Goal: Task Accomplishment & Management: Use online tool/utility

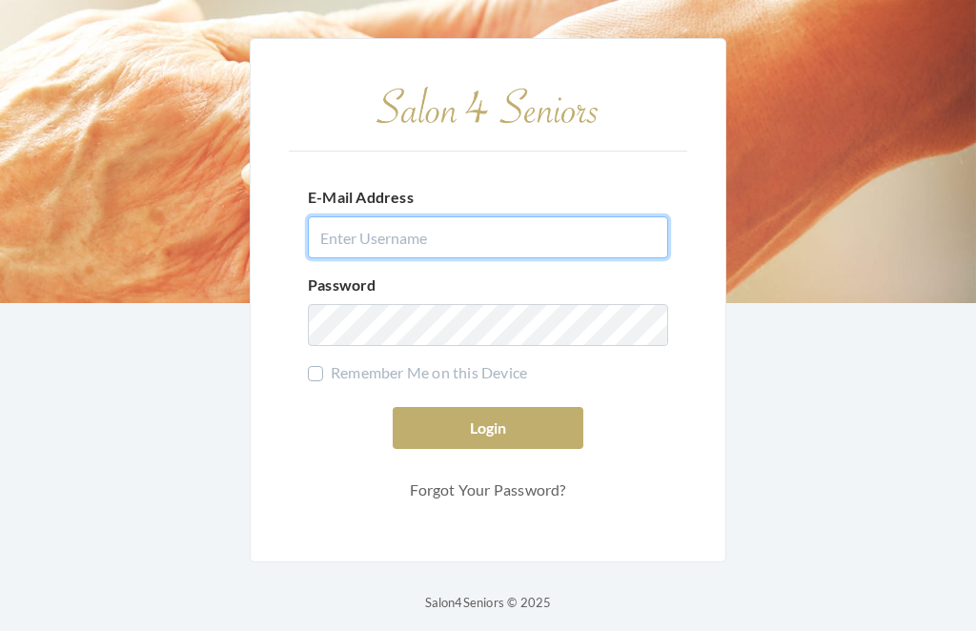
type input "[EMAIL_ADDRESS][DOMAIN_NAME]"
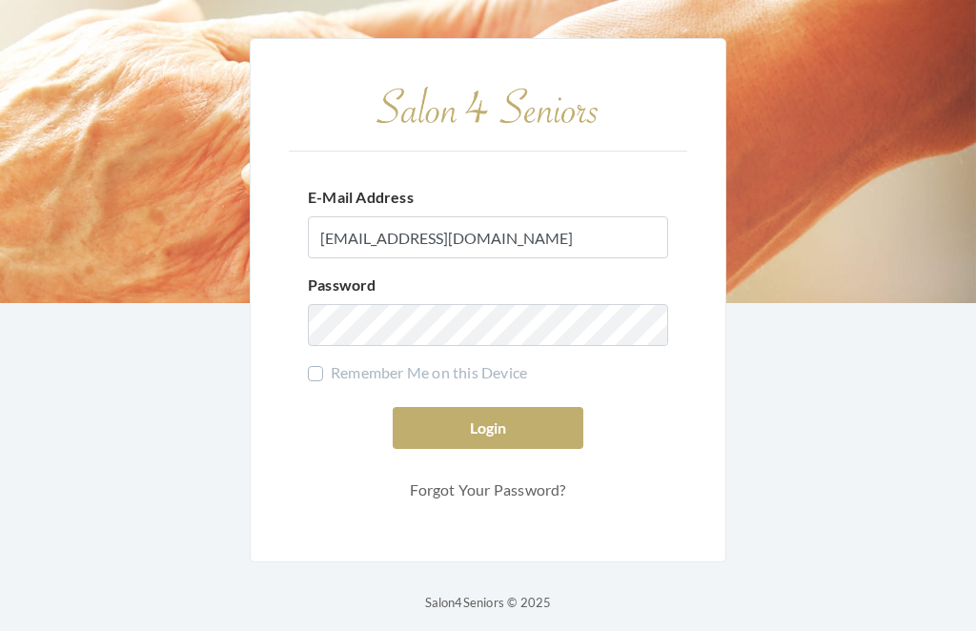
click at [488, 449] on button "Login" at bounding box center [488, 428] width 191 height 42
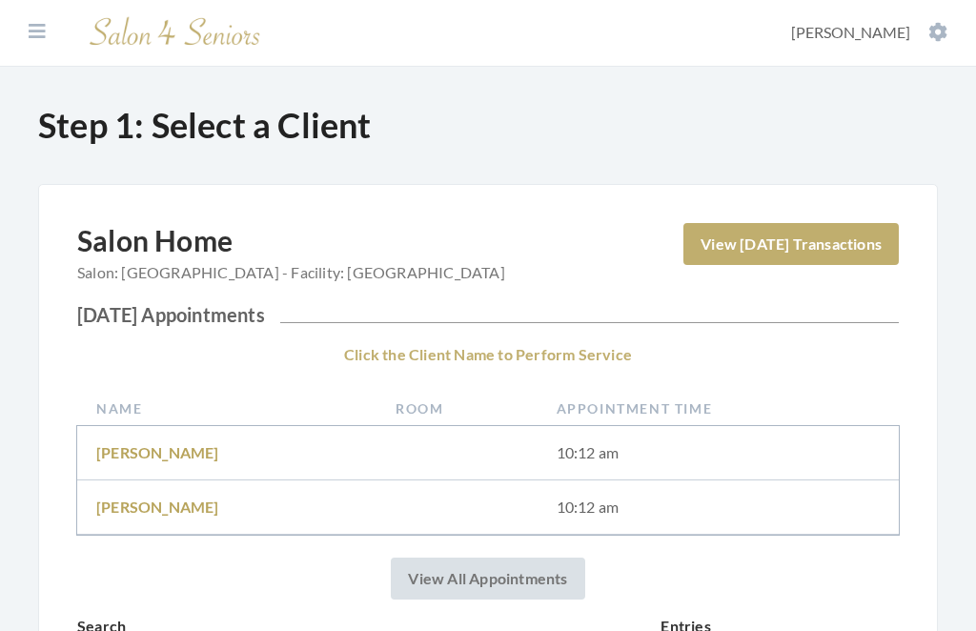
scroll to position [31, 0]
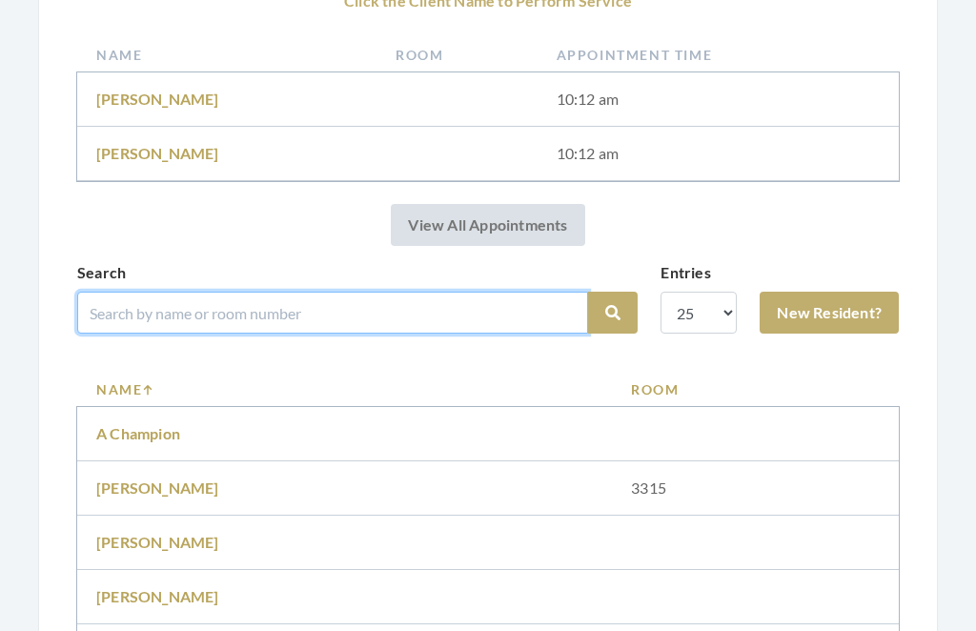
click at [452, 300] on input "search" at bounding box center [332, 313] width 511 height 42
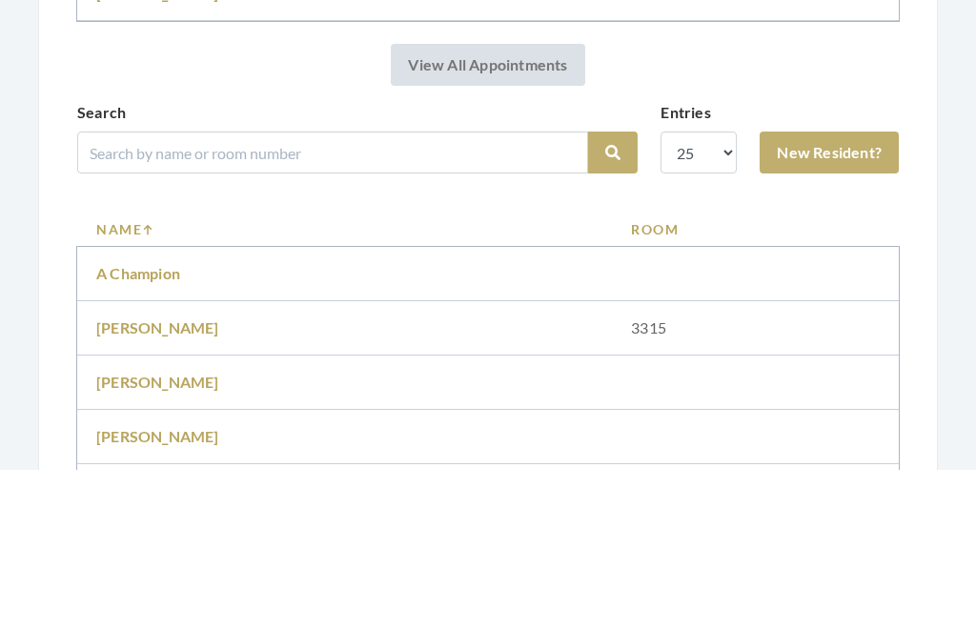
scroll to position [516, 0]
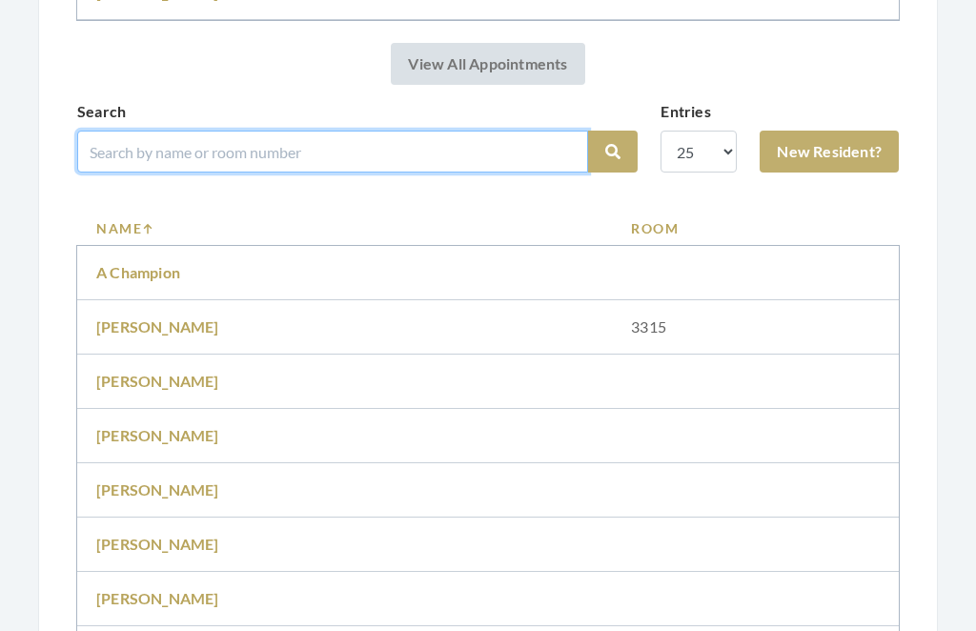
click at [340, 139] on input "search" at bounding box center [332, 152] width 511 height 42
type input "Smith"
click at [613, 152] on button "Search" at bounding box center [613, 153] width 50 height 42
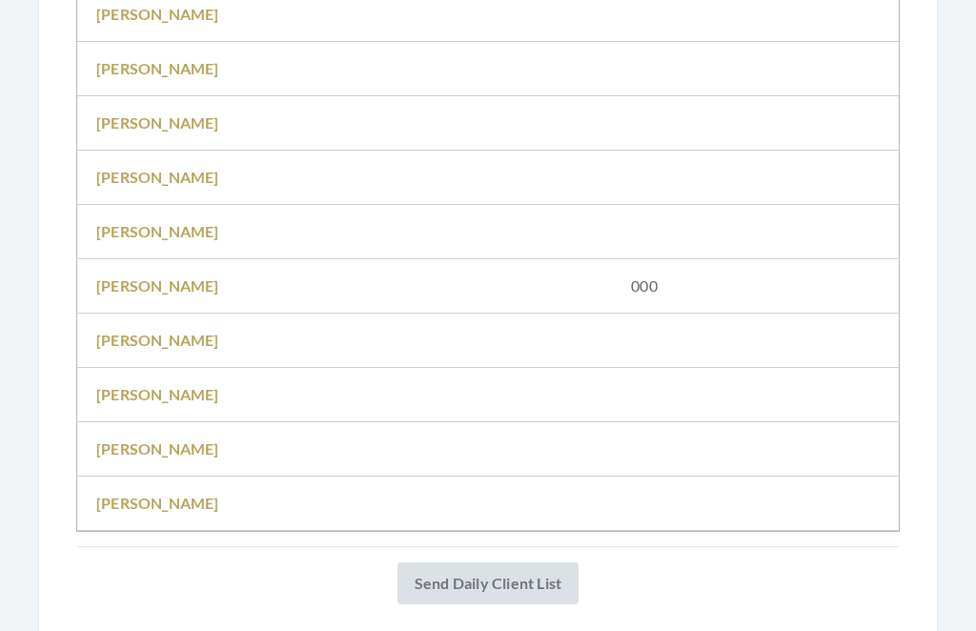
scroll to position [1208, 0]
click at [415, 382] on td "Sarah Smith" at bounding box center [344, 396] width 535 height 54
click at [186, 387] on td "Sarah Smith" at bounding box center [344, 396] width 535 height 54
click at [171, 386] on link "Sarah Smith" at bounding box center [157, 395] width 123 height 18
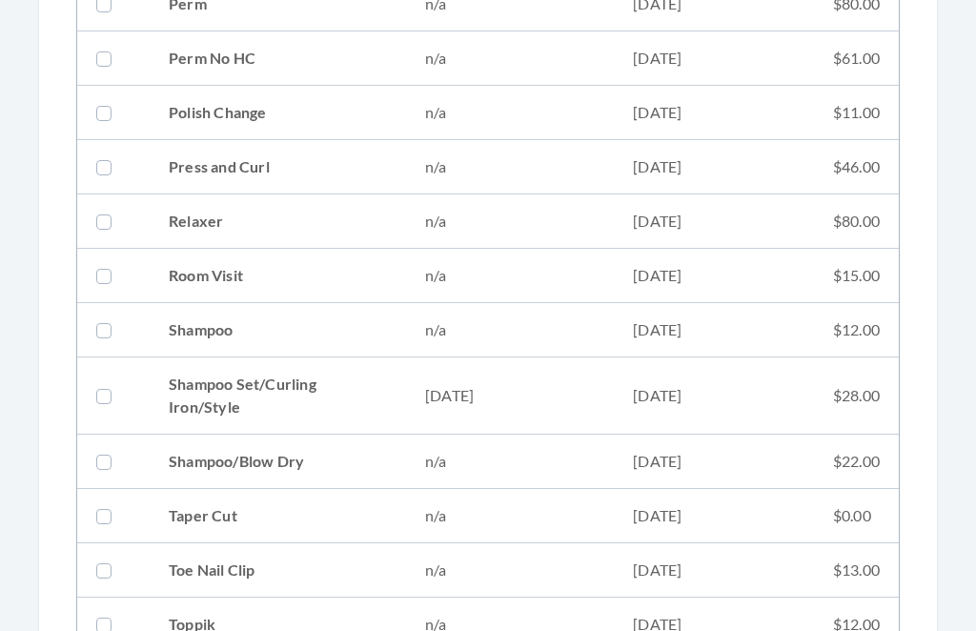
click at [531, 389] on td "08/20/2025" at bounding box center [510, 396] width 208 height 77
checkbox input "true"
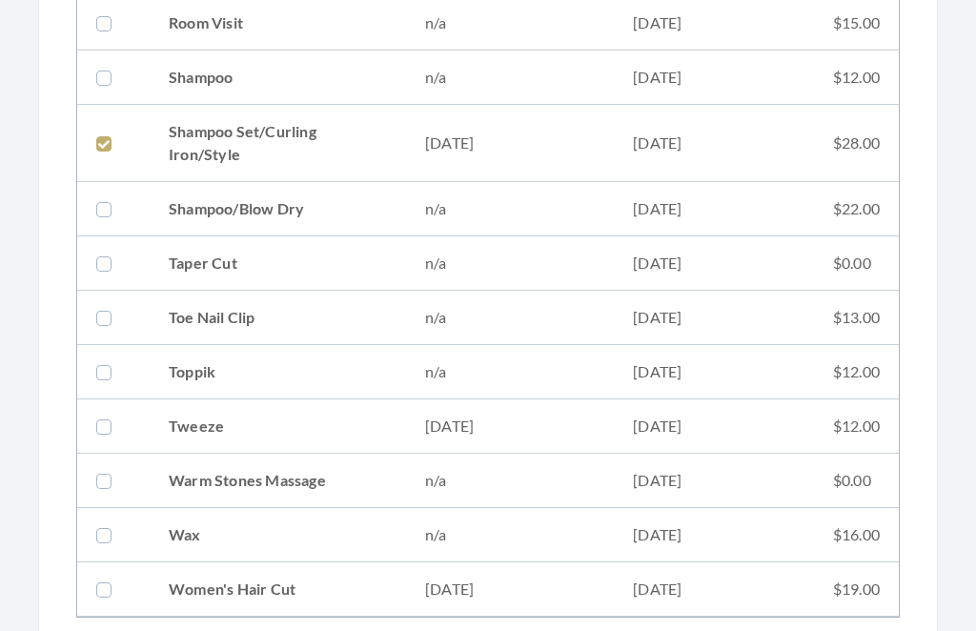
scroll to position [2346, 0]
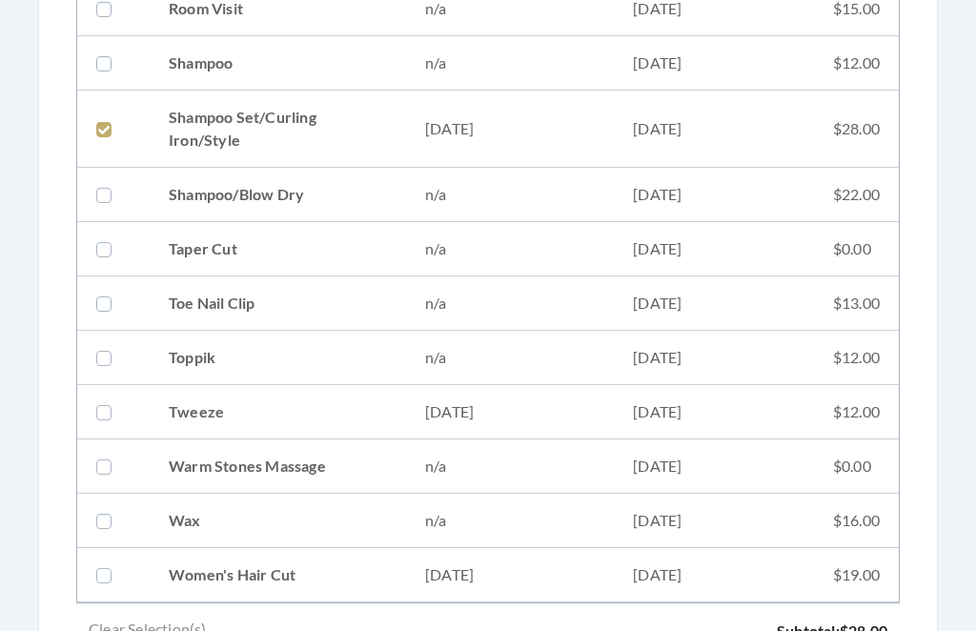
click at [552, 403] on td "08/06/2025" at bounding box center [510, 413] width 208 height 54
checkbox input "true"
click at [494, 564] on td "06/04/2025" at bounding box center [510, 575] width 208 height 54
checkbox input "true"
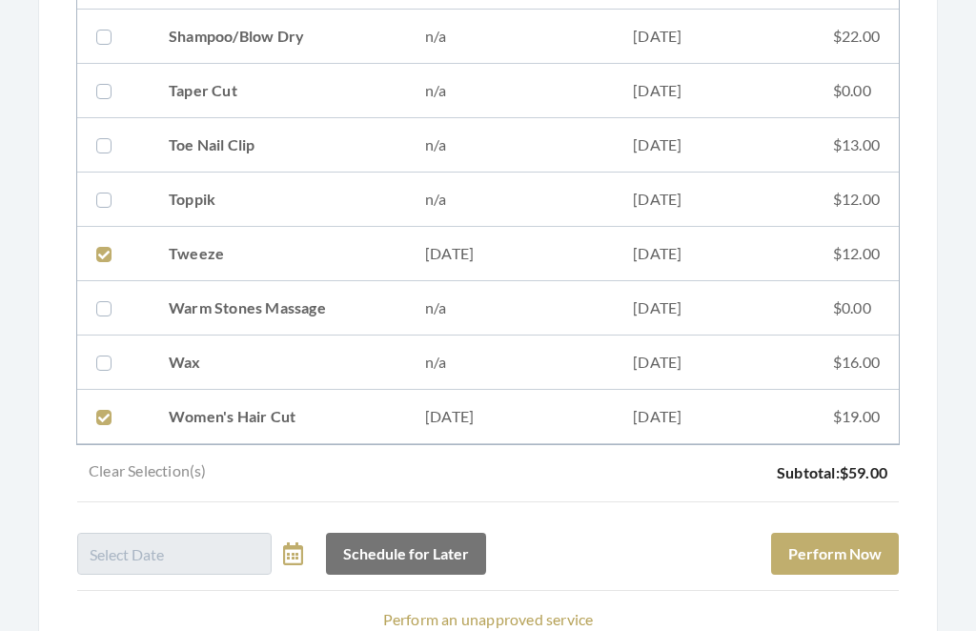
scroll to position [2579, 0]
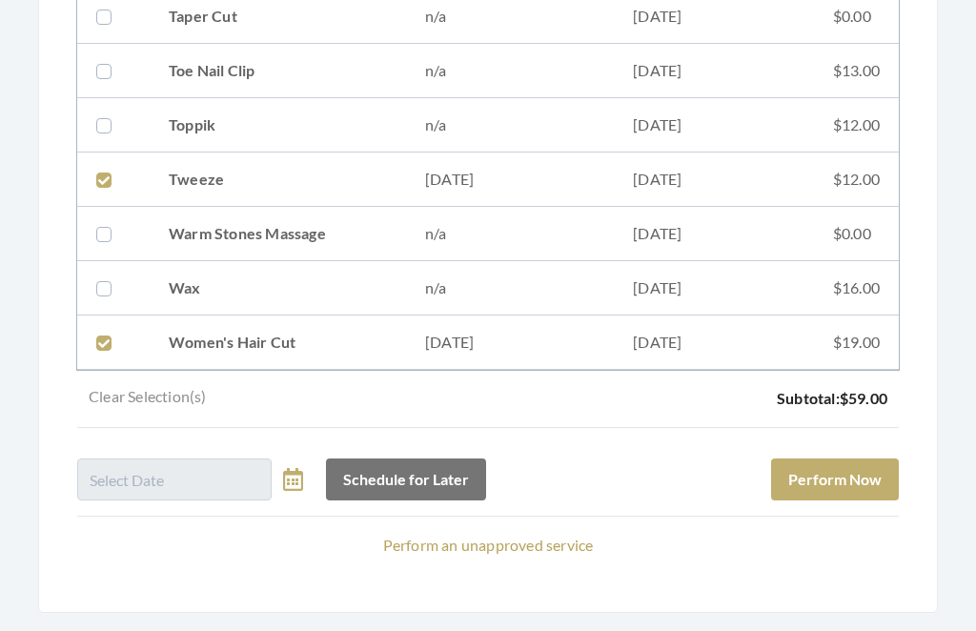
click at [860, 480] on button "Perform Now" at bounding box center [835, 480] width 128 height 42
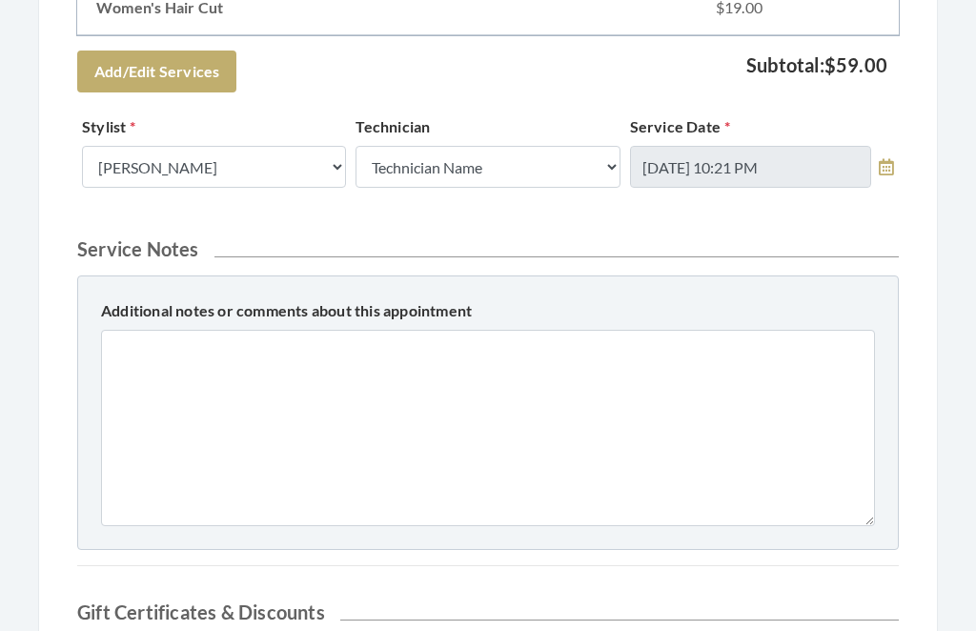
scroll to position [951, 0]
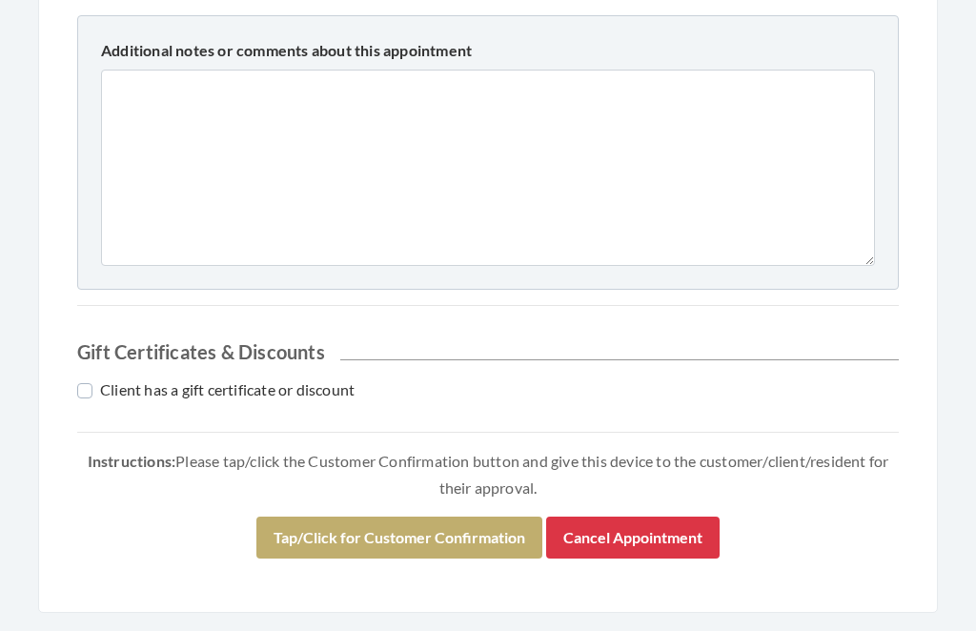
click at [435, 524] on button "Tap/Click for Customer Confirmation" at bounding box center [399, 538] width 286 height 42
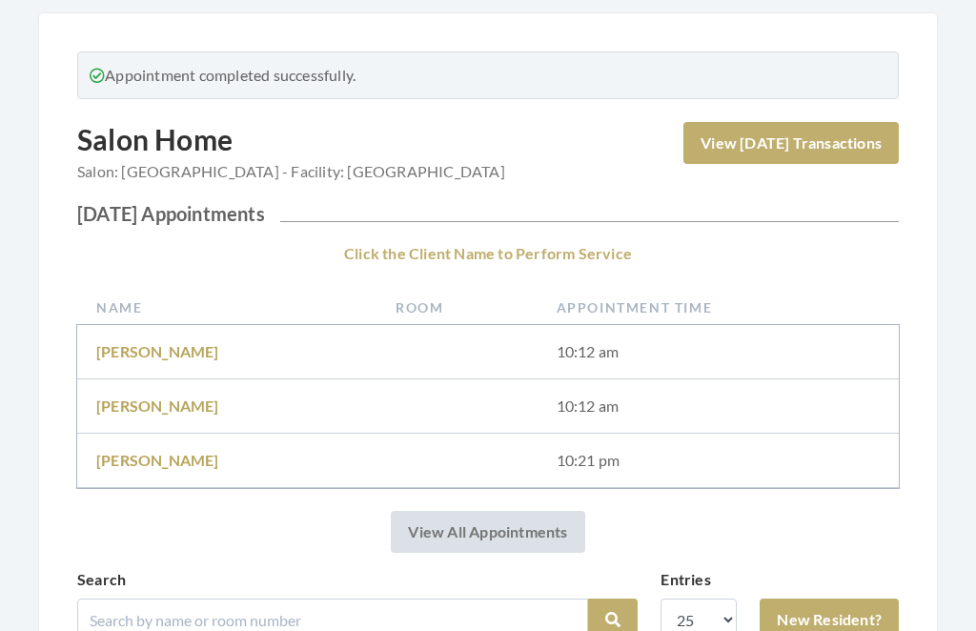
scroll to position [183, 0]
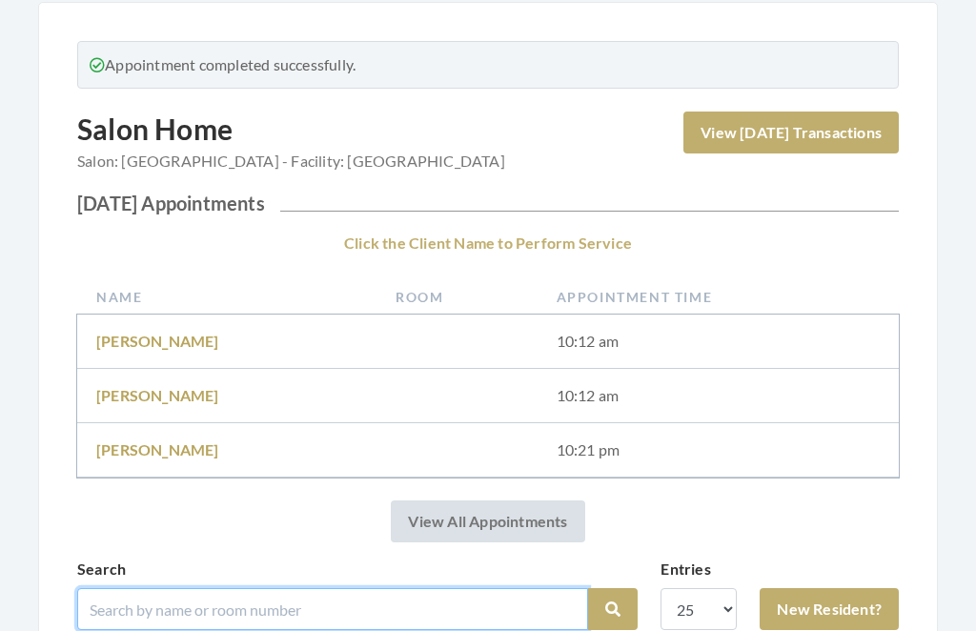
click at [240, 600] on input "search" at bounding box center [332, 609] width 511 height 42
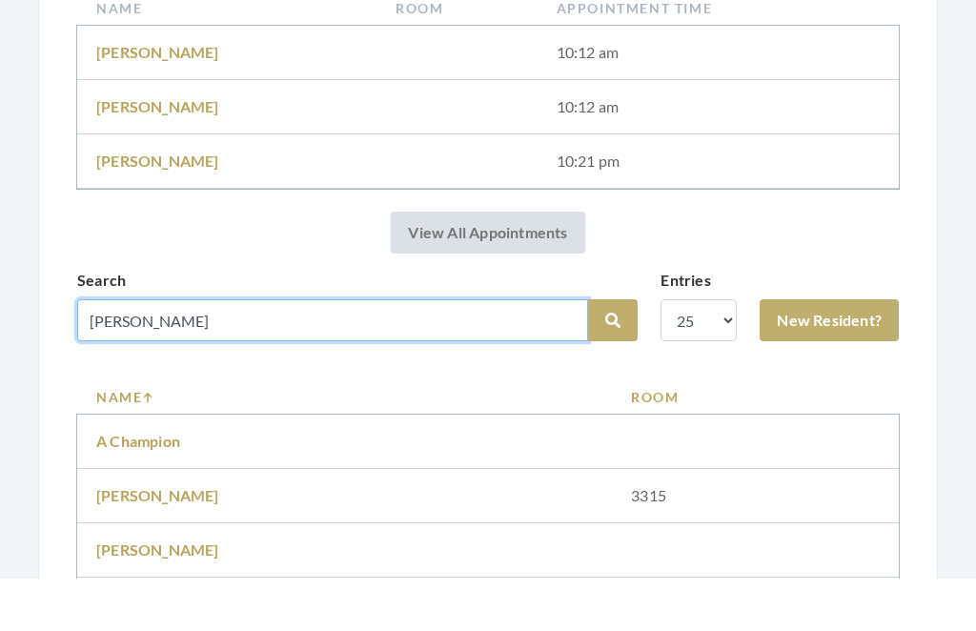
type input "Myra"
click at [613, 352] on button "Search" at bounding box center [613, 373] width 50 height 42
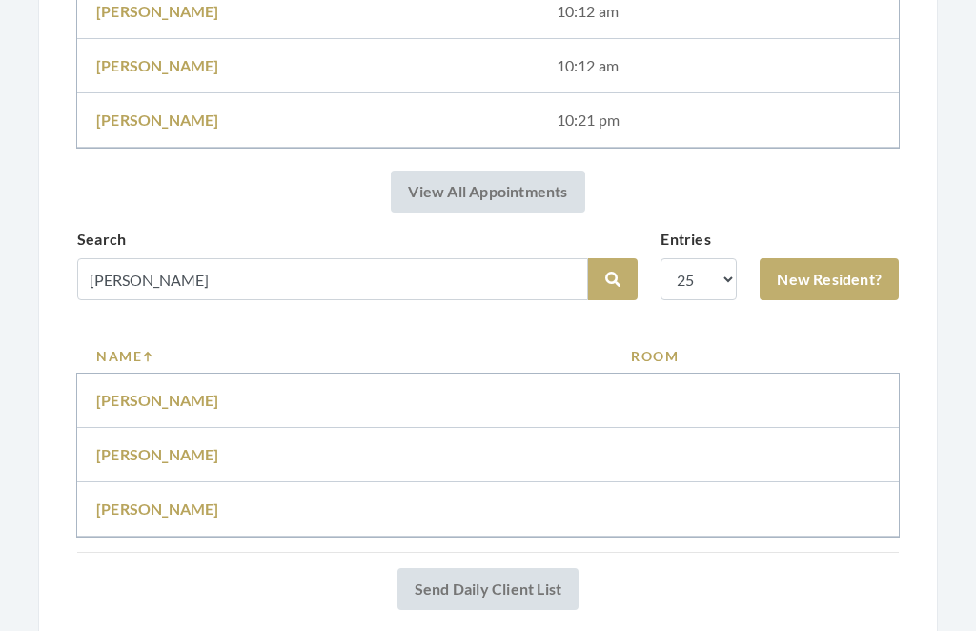
scroll to position [494, 0]
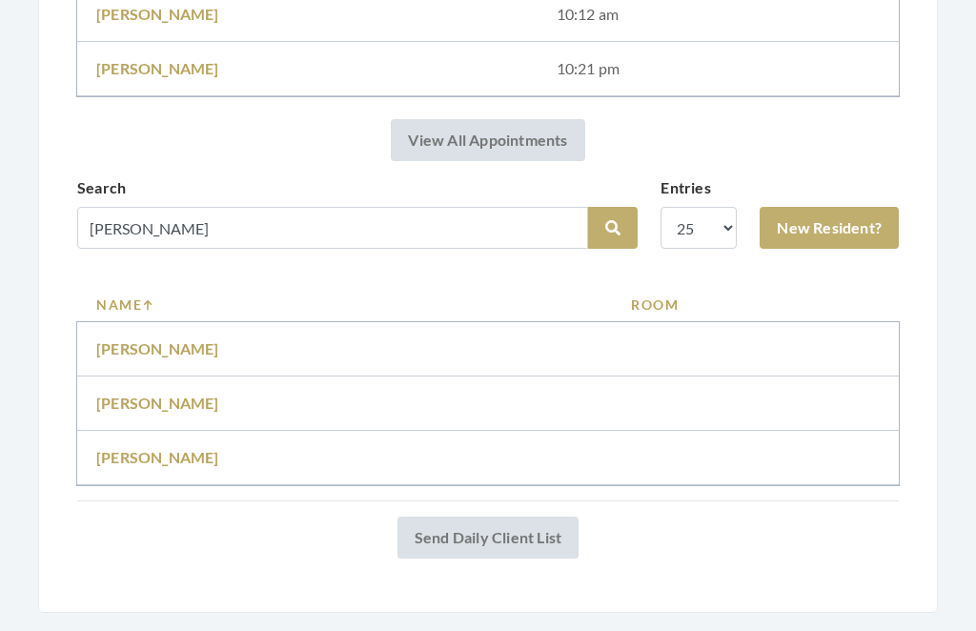
click at [176, 401] on link "Myra Parsons" at bounding box center [157, 404] width 123 height 18
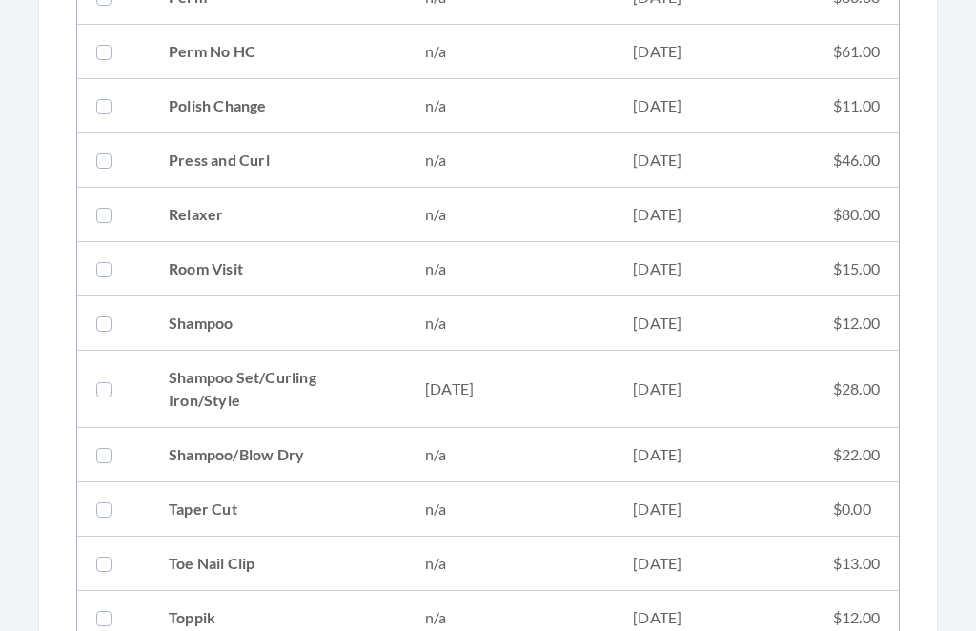
scroll to position [2087, 0]
click at [652, 388] on td "[DATE]" at bounding box center [714, 389] width 200 height 77
checkbox input "true"
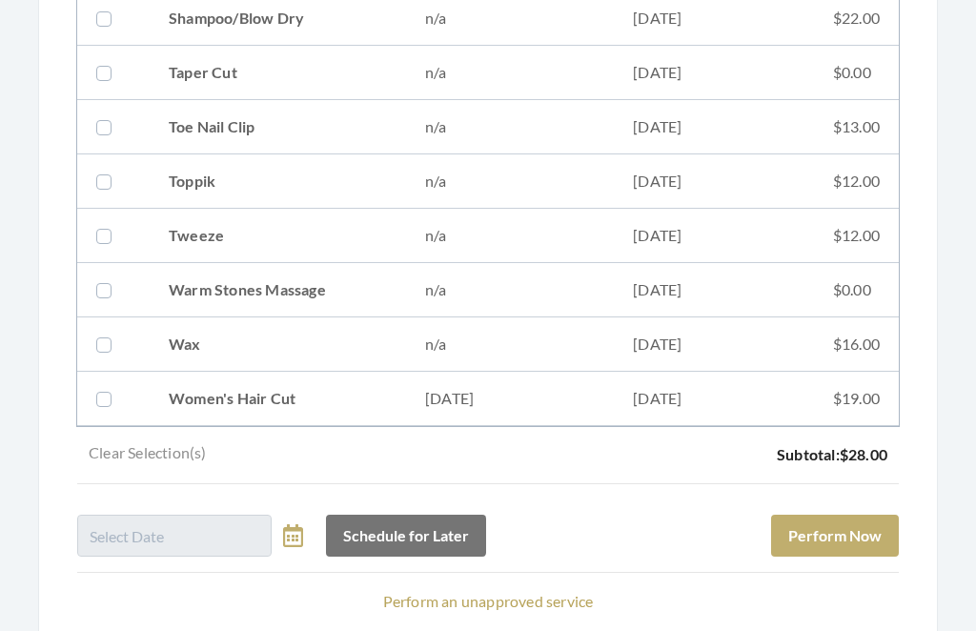
click at [647, 385] on td "07/09/2025" at bounding box center [714, 400] width 200 height 54
checkbox input "true"
click at [871, 527] on button "Perform Now" at bounding box center [835, 536] width 128 height 42
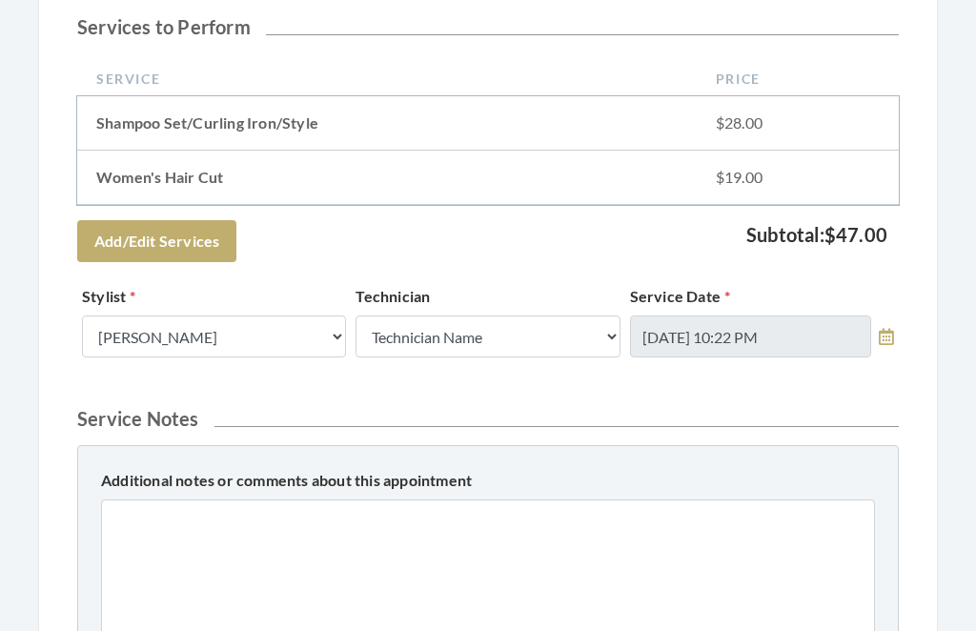
scroll to position [897, 0]
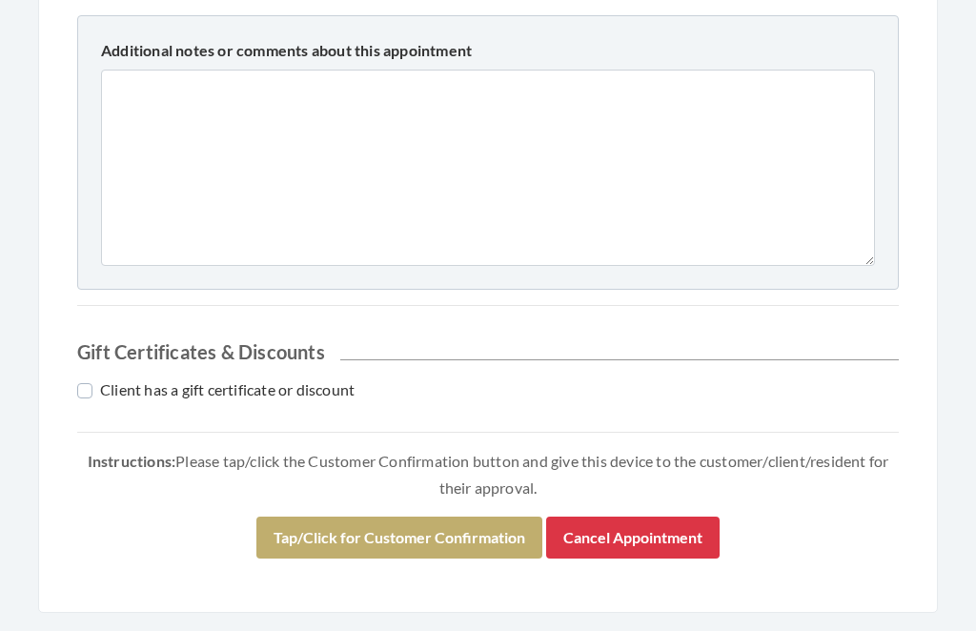
click at [438, 517] on button "Tap/Click for Customer Confirmation" at bounding box center [399, 538] width 286 height 42
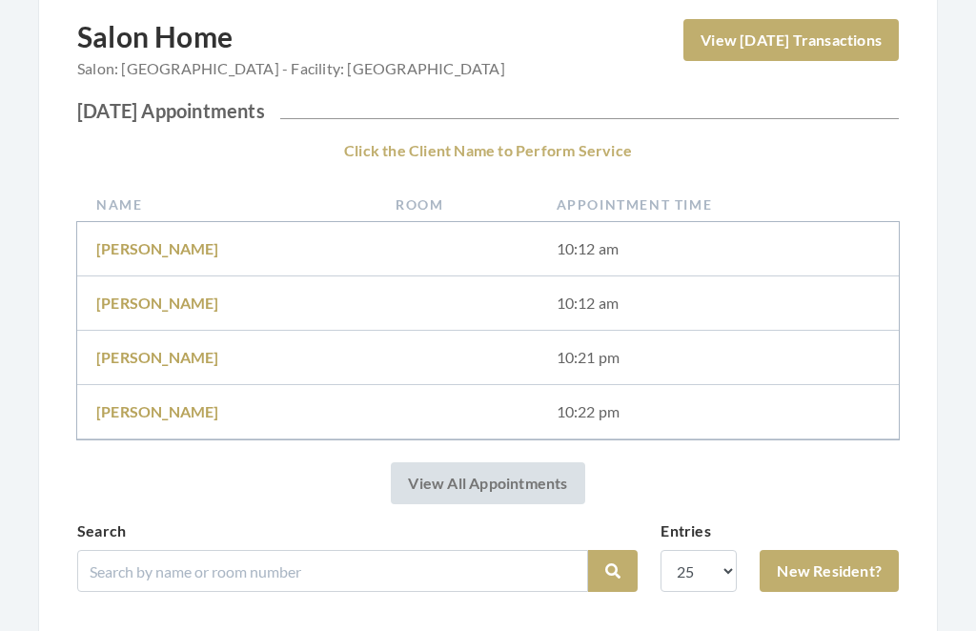
scroll to position [276, 0]
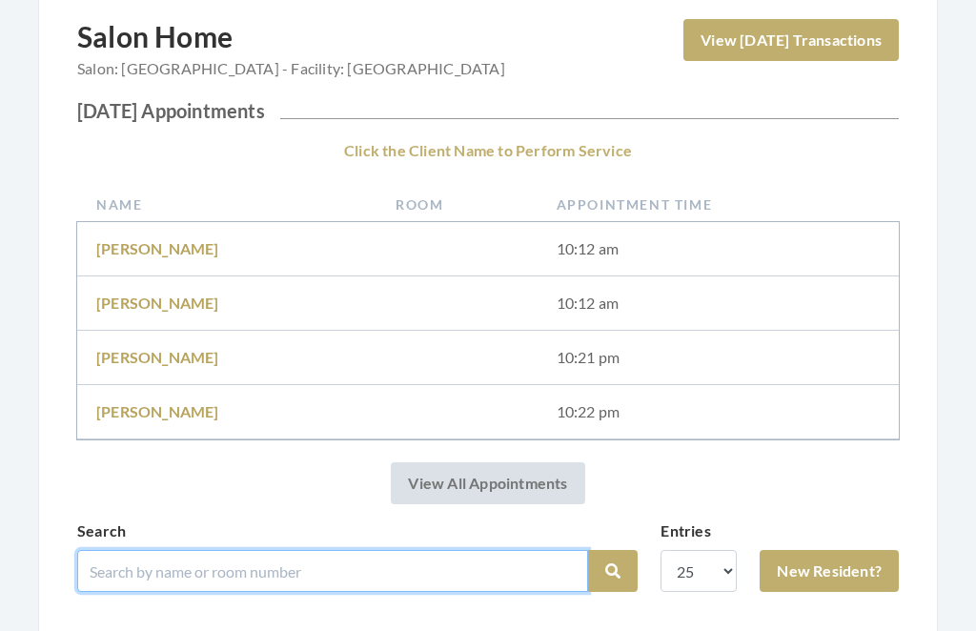
click at [389, 551] on input "search" at bounding box center [332, 571] width 511 height 42
type input "[PERSON_NAME]"
click at [613, 571] on button "Search" at bounding box center [613, 571] width 50 height 42
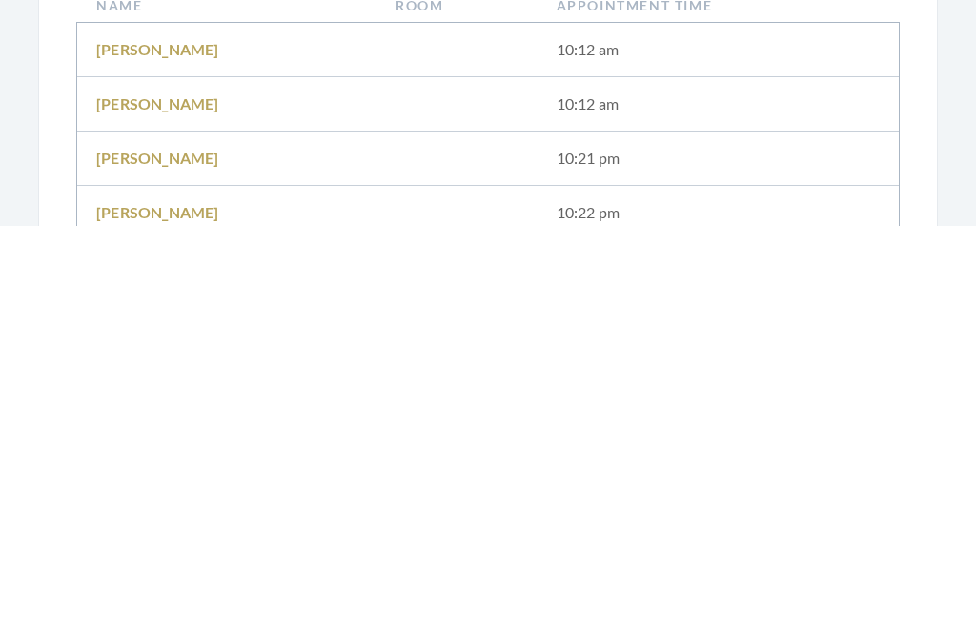
scroll to position [439, 0]
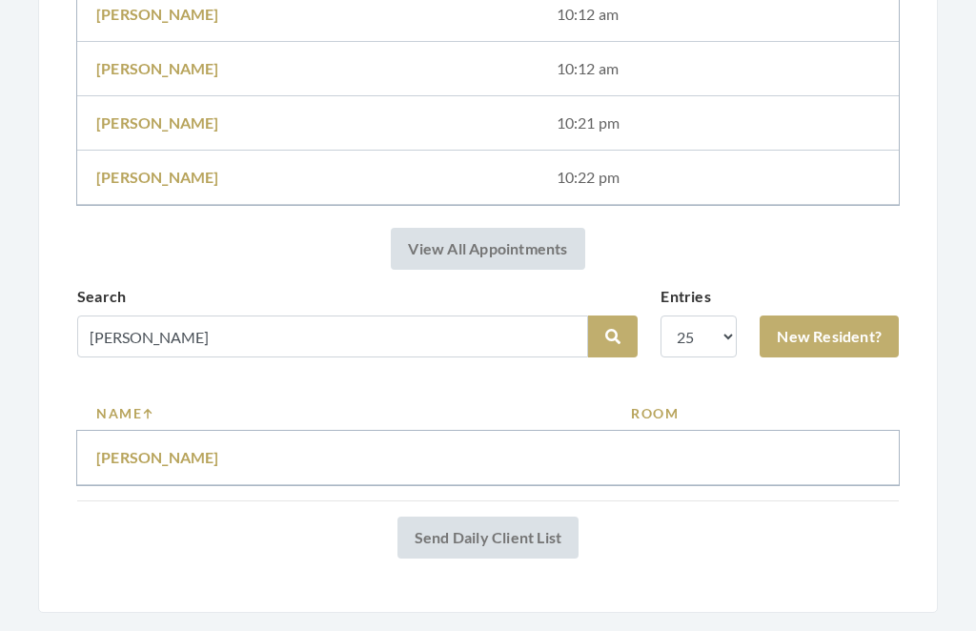
click at [194, 455] on link "[PERSON_NAME]" at bounding box center [157, 458] width 123 height 18
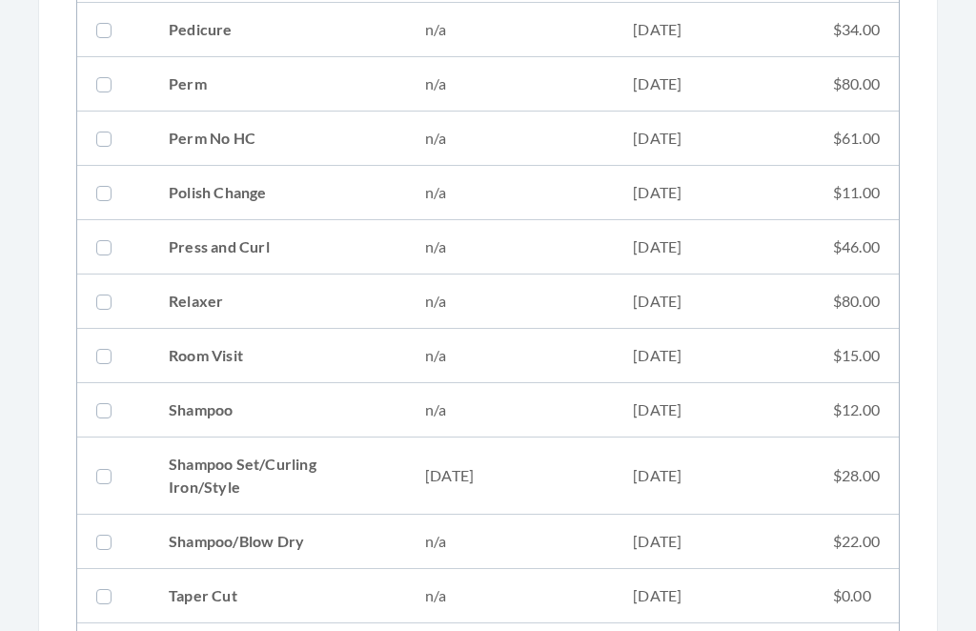
scroll to position [2000, 0]
click at [539, 466] on td "08/13/2025" at bounding box center [510, 475] width 208 height 77
checkbox input "true"
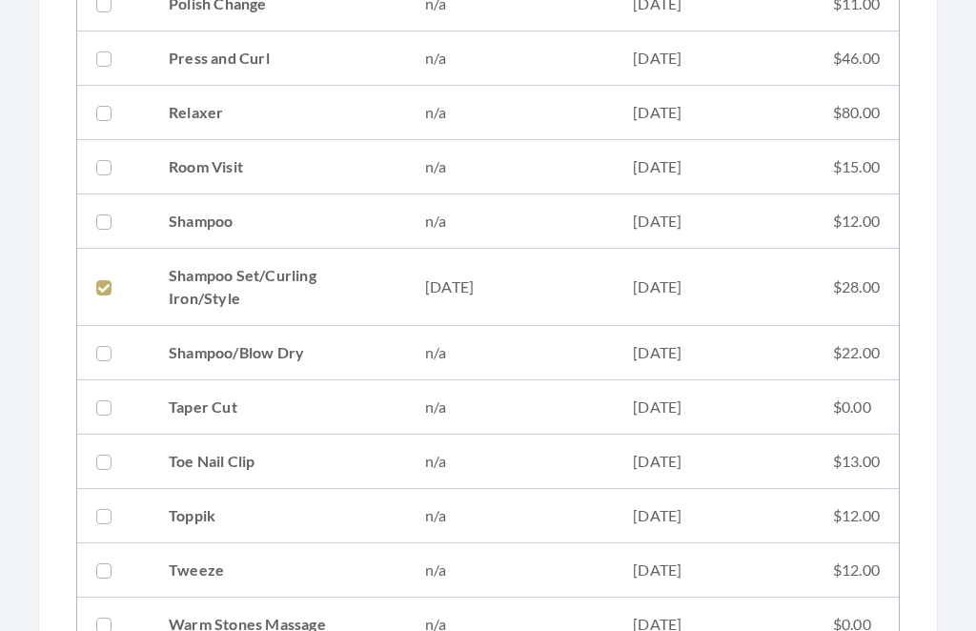
scroll to position [2579, 0]
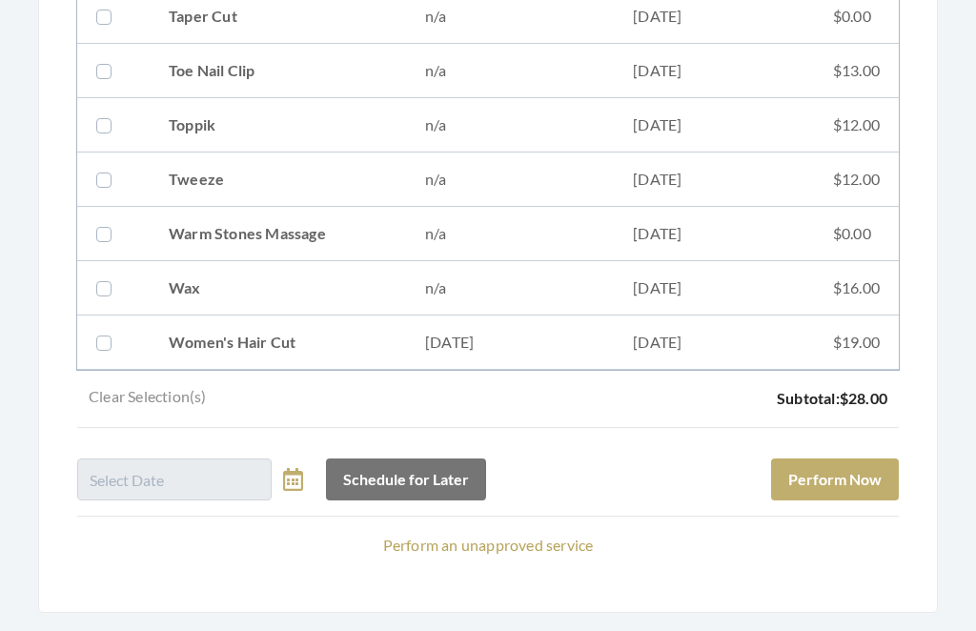
click at [876, 468] on button "Perform Now" at bounding box center [835, 480] width 128 height 42
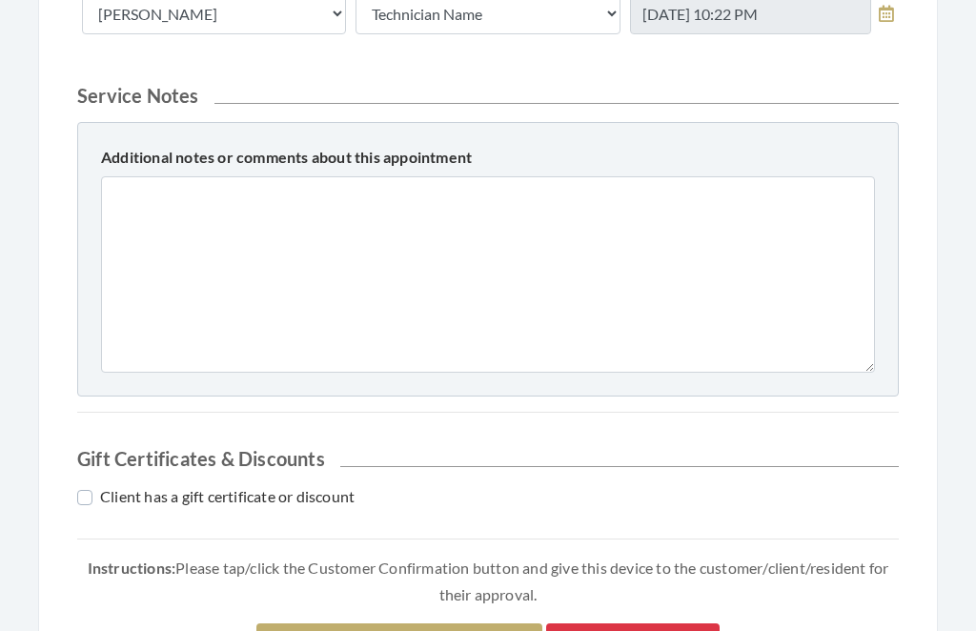
scroll to position [842, 0]
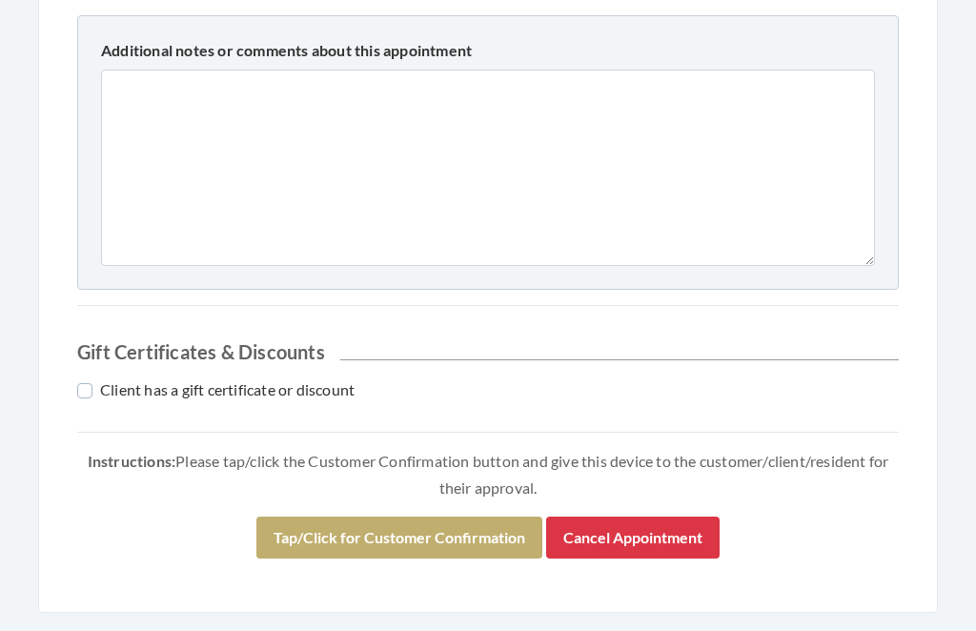
click at [441, 524] on button "Tap/Click for Customer Confirmation" at bounding box center [399, 538] width 286 height 42
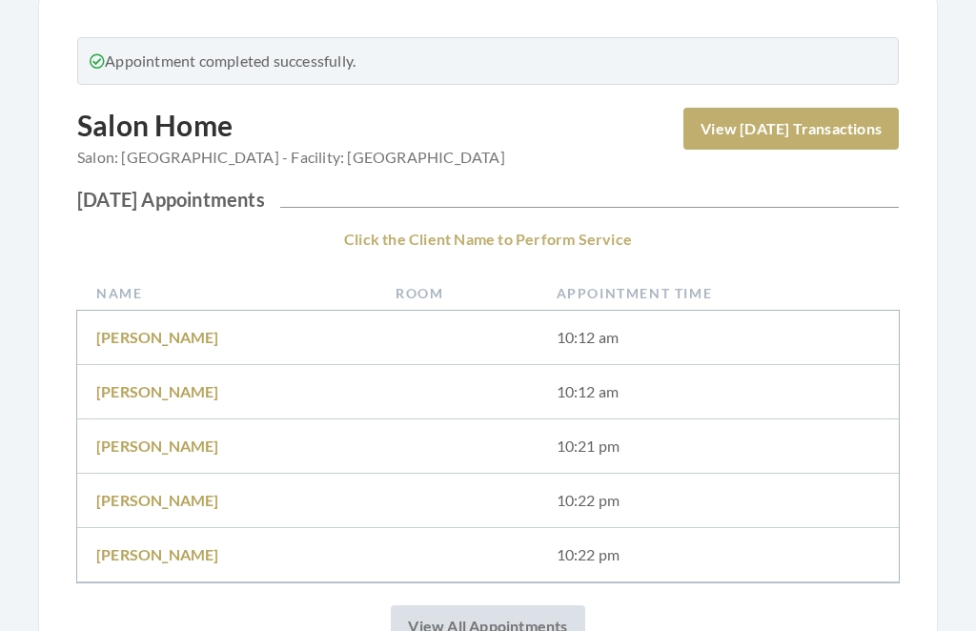
scroll to position [276, 0]
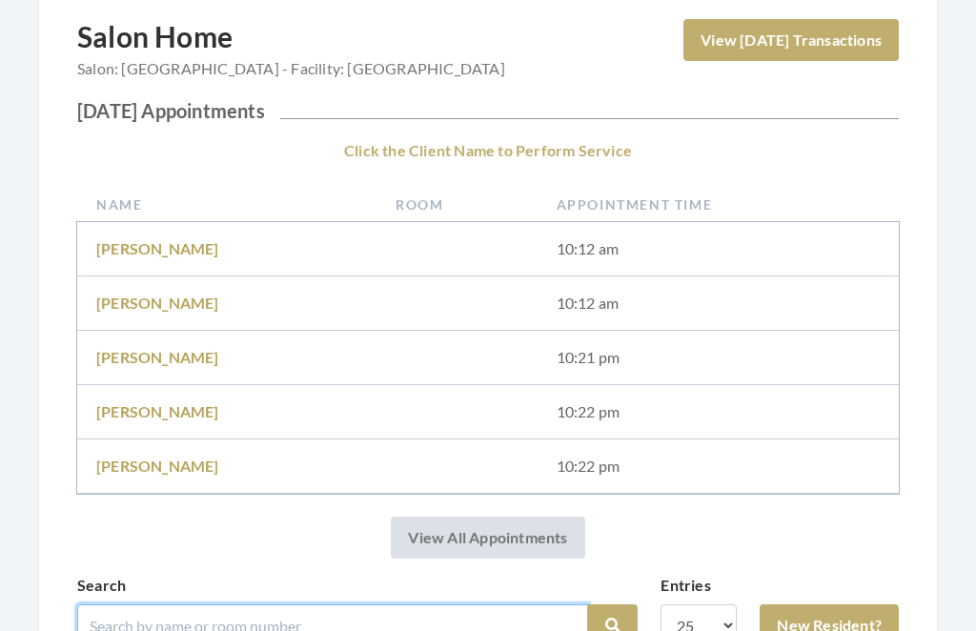
click at [419, 608] on input "search" at bounding box center [332, 625] width 511 height 42
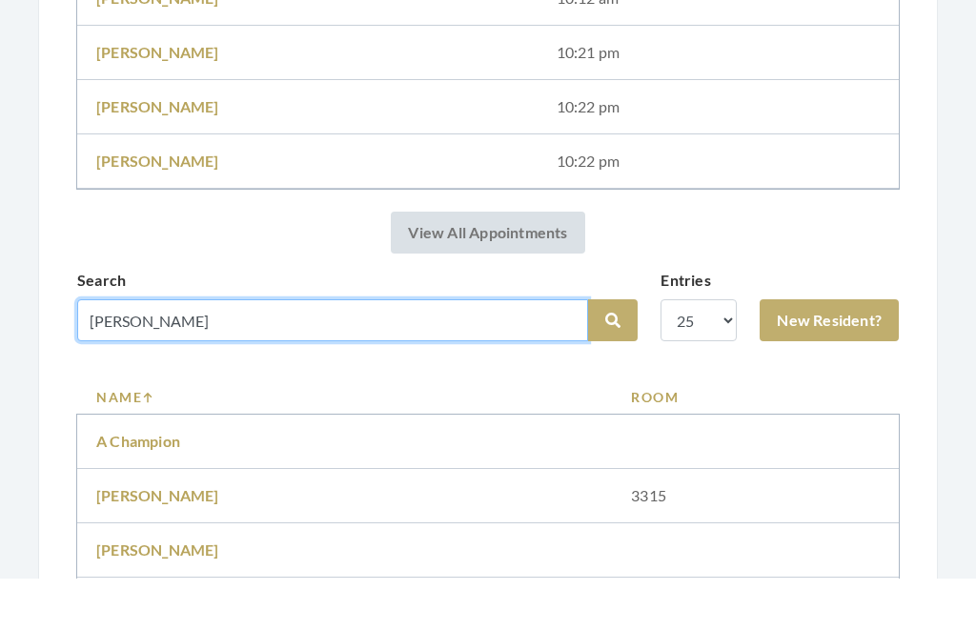
type input "Osborn"
click at [613, 352] on button "Search" at bounding box center [613, 373] width 50 height 42
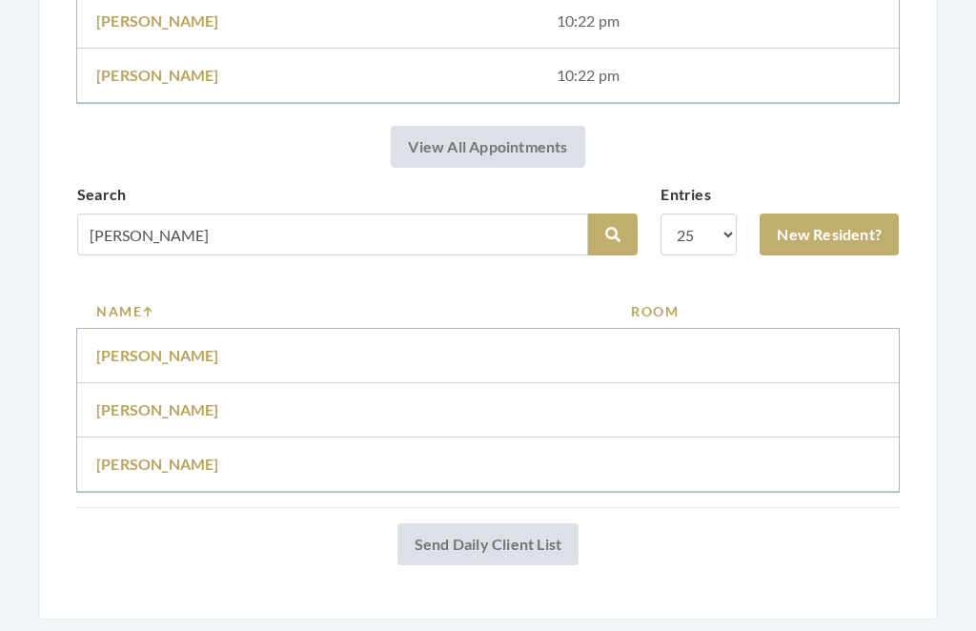
scroll to position [602, 0]
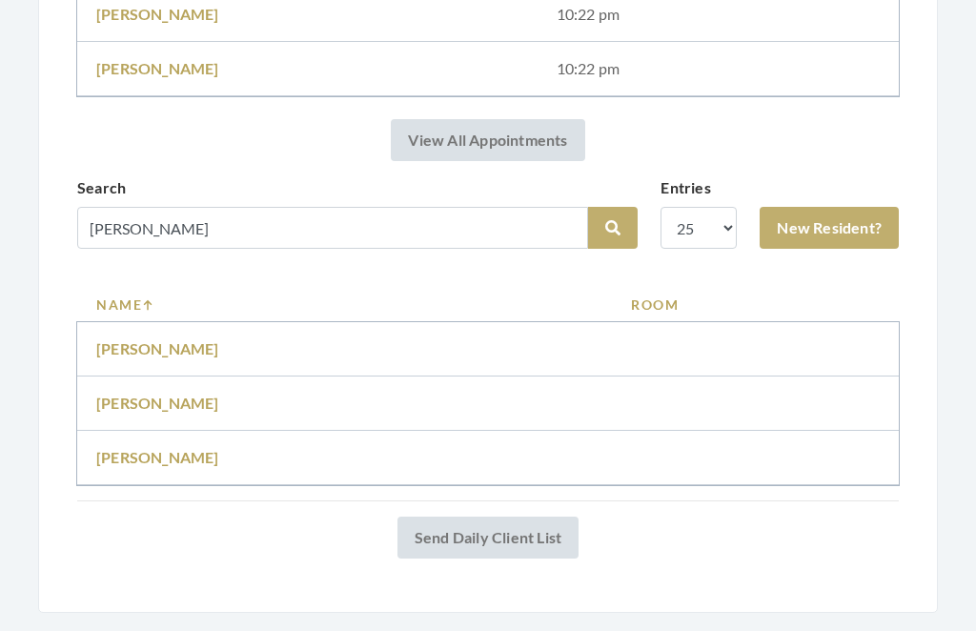
click at [167, 386] on td "[PERSON_NAME]" at bounding box center [344, 404] width 535 height 54
click at [183, 398] on link "[PERSON_NAME]" at bounding box center [157, 404] width 123 height 18
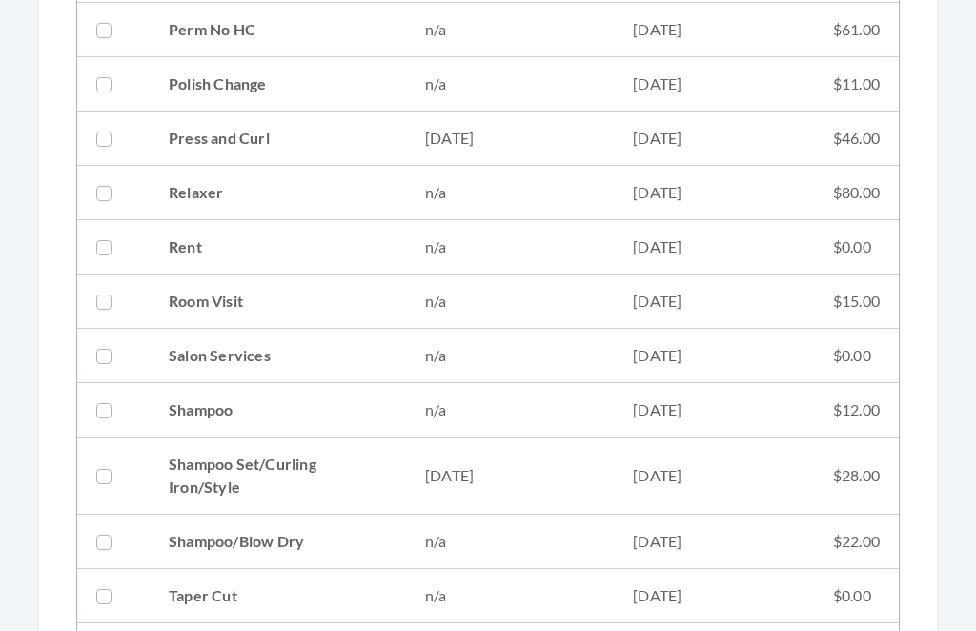
click at [560, 480] on td "08/06/2025" at bounding box center [510, 476] width 208 height 77
checkbox input "true"
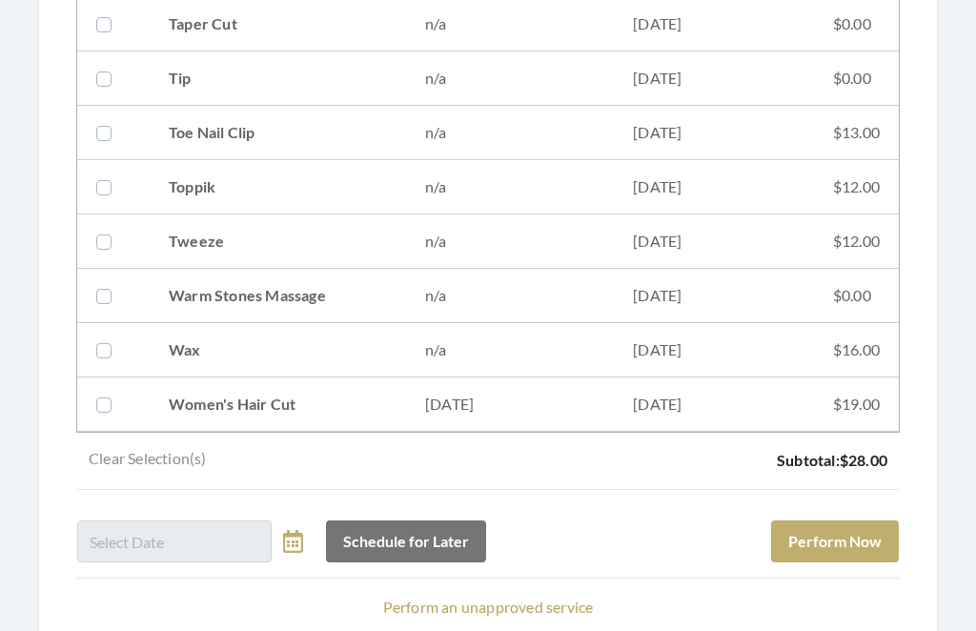
scroll to position [2791, 0]
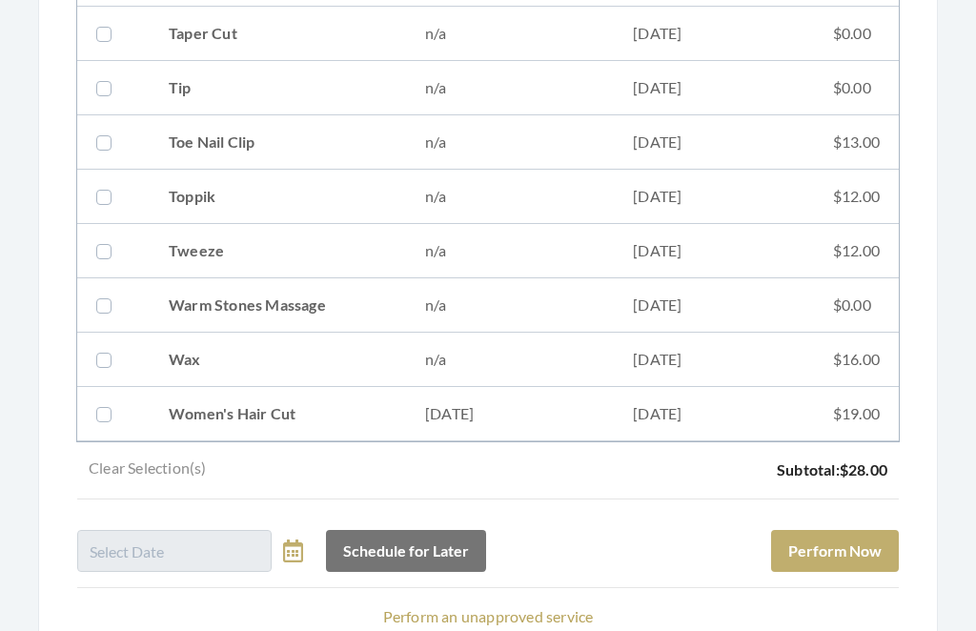
click at [646, 404] on td "08/06/2025" at bounding box center [714, 414] width 200 height 54
checkbox input "true"
click at [878, 561] on button "Perform Now" at bounding box center [835, 551] width 128 height 42
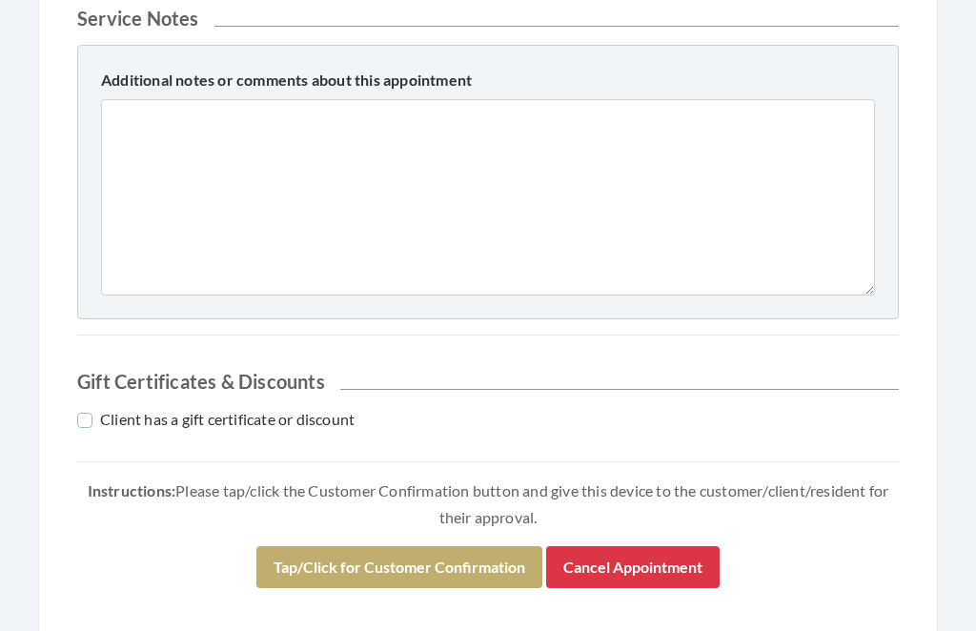
scroll to position [1017, 0]
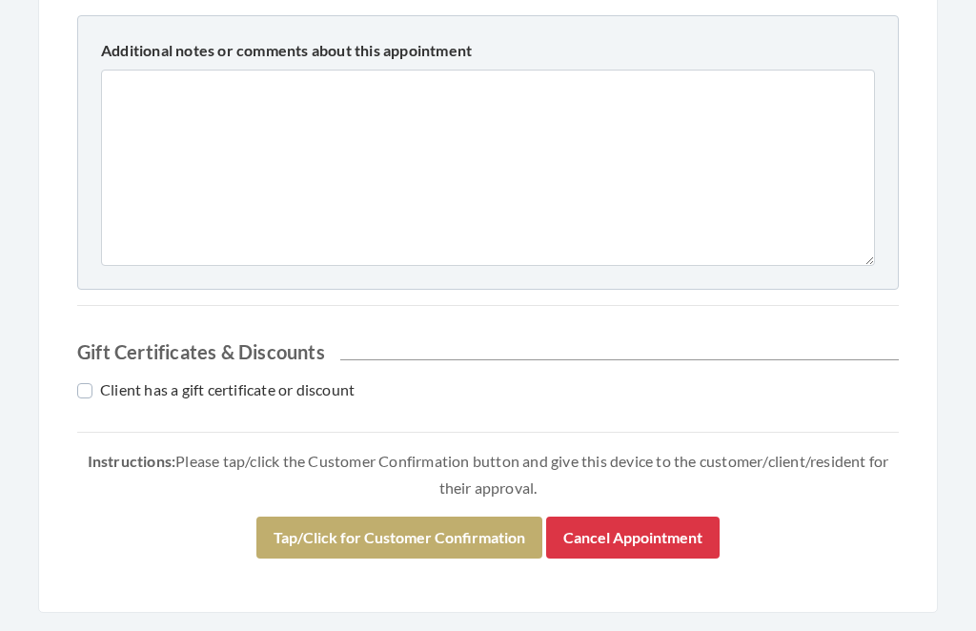
click at [466, 519] on button "Tap/Click for Customer Confirmation" at bounding box center [399, 538] width 286 height 42
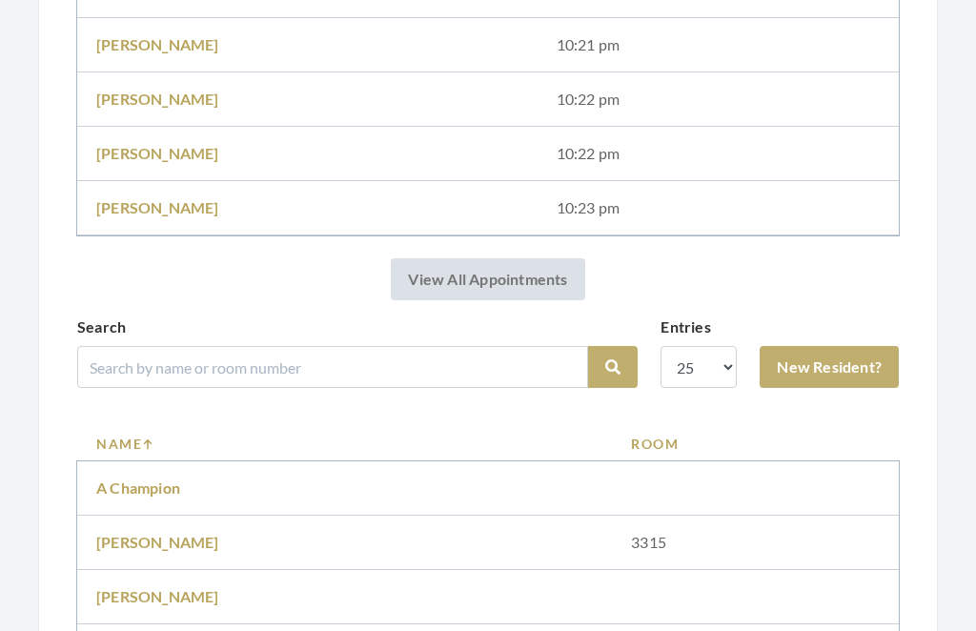
scroll to position [584, 0]
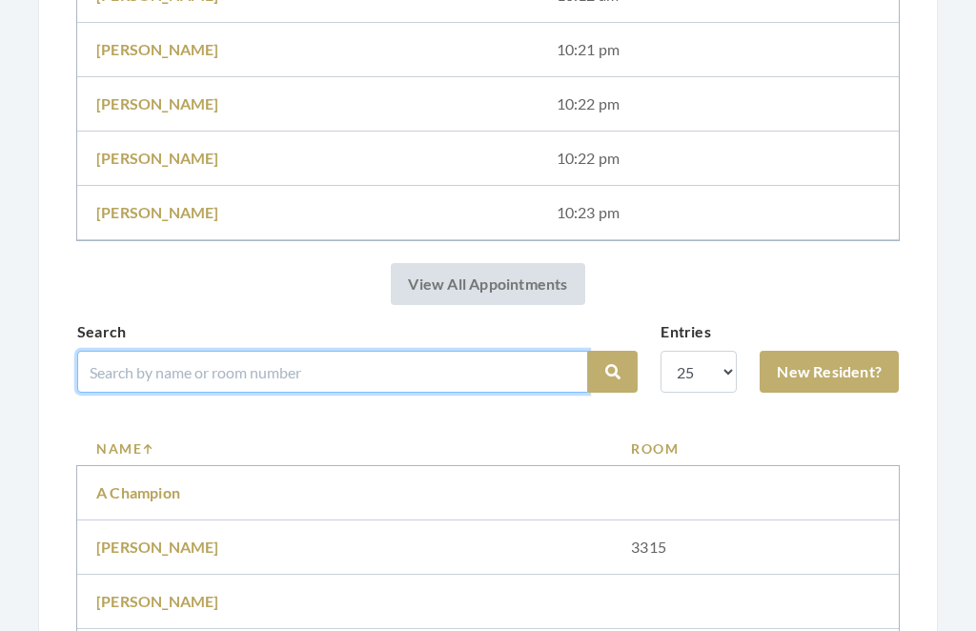
click at [433, 370] on input "search" at bounding box center [332, 372] width 511 height 42
type input "[PERSON_NAME]"
click at [613, 372] on button "Search" at bounding box center [613, 372] width 50 height 42
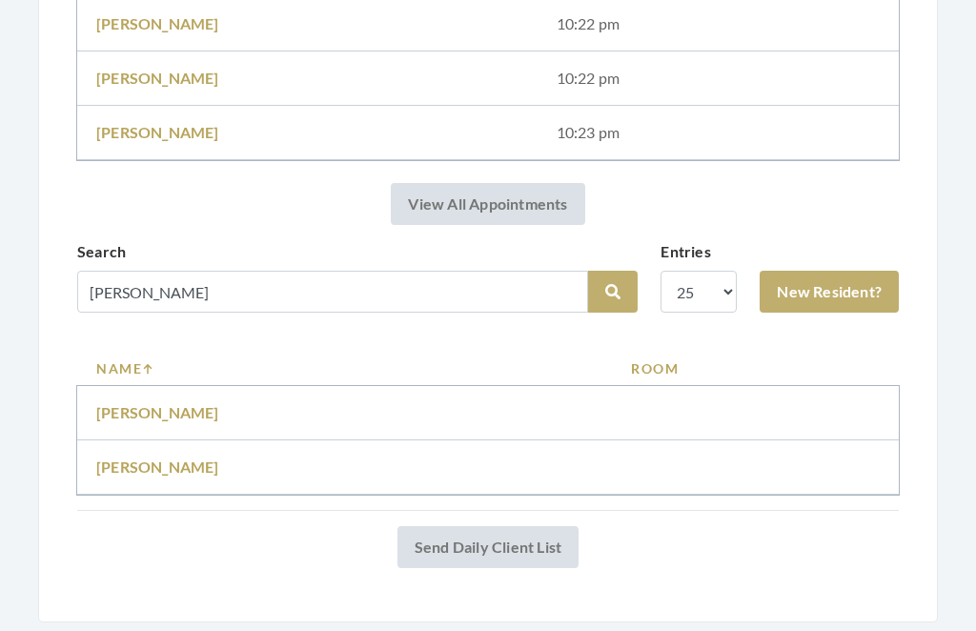
scroll to position [581, 0]
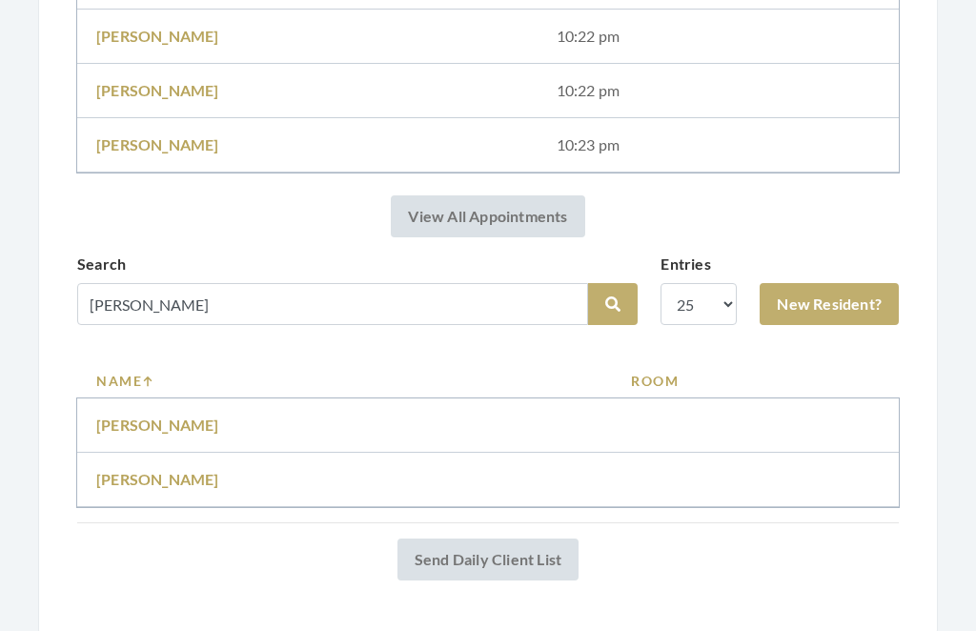
click at [173, 409] on td "[PERSON_NAME]" at bounding box center [344, 425] width 535 height 54
click at [159, 423] on link "[PERSON_NAME]" at bounding box center [157, 424] width 123 height 18
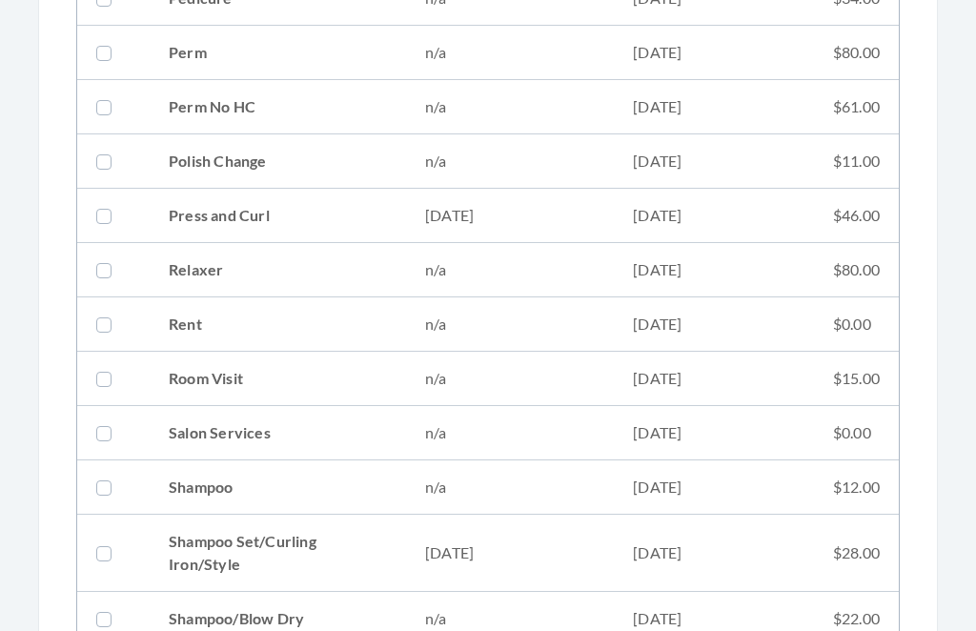
scroll to position [2035, 0]
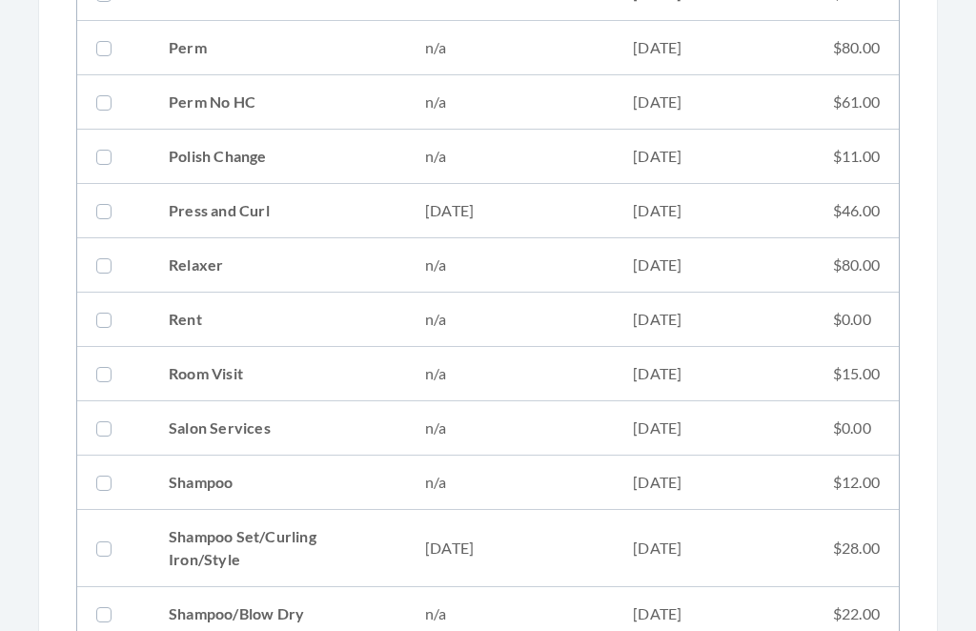
click at [370, 537] on td "Shampoo Set/Curling Iron/Style" at bounding box center [278, 549] width 256 height 77
checkbox input "true"
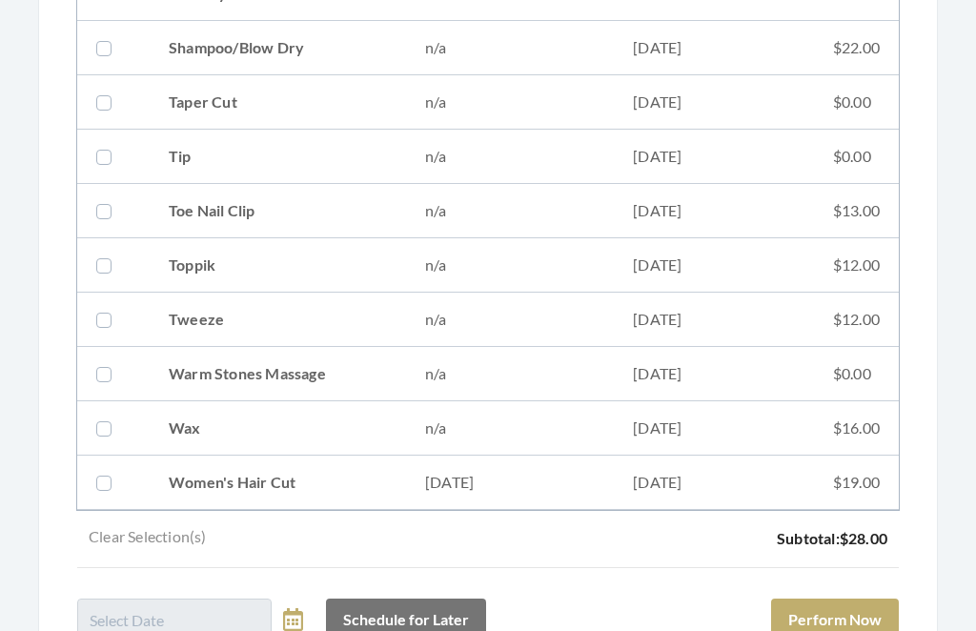
scroll to position [2742, 0]
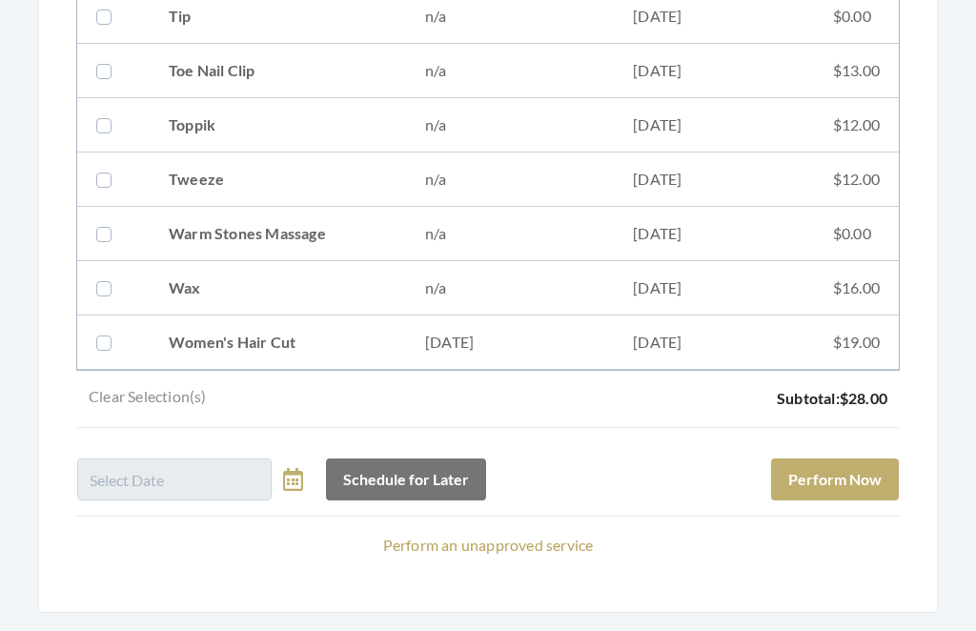
click at [859, 485] on button "Perform Now" at bounding box center [835, 480] width 128 height 42
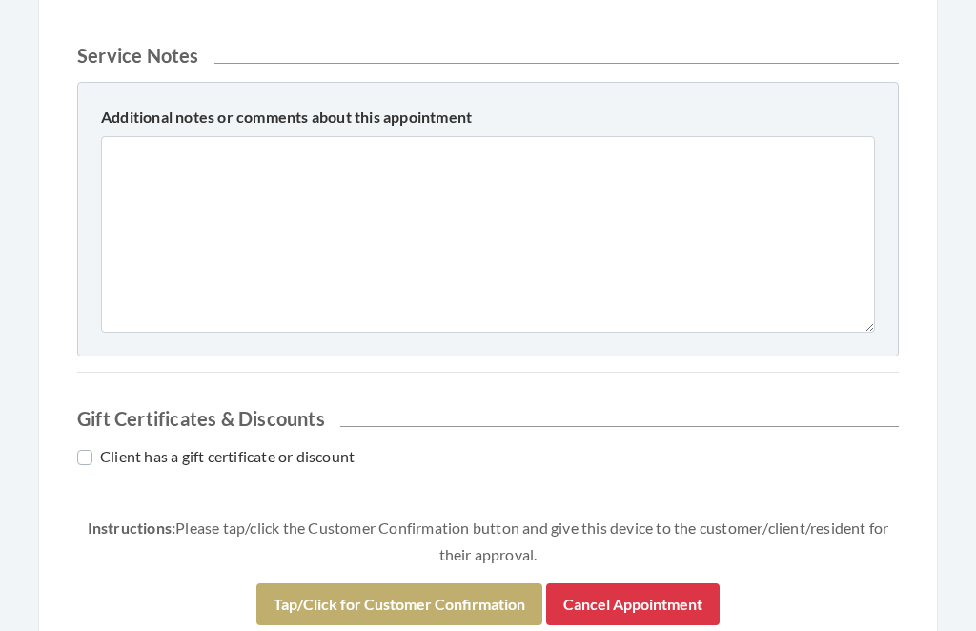
scroll to position [842, 0]
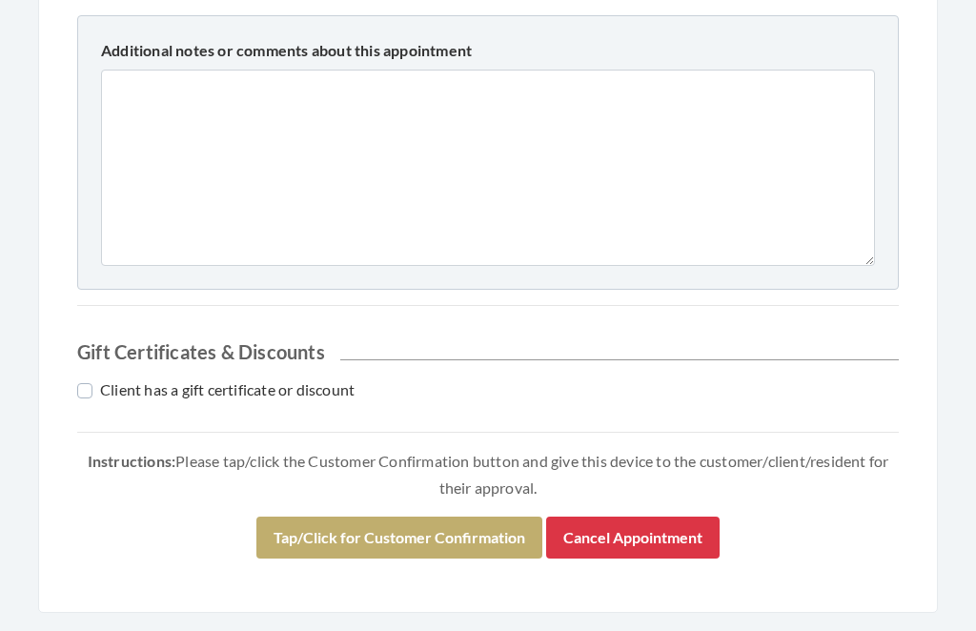
click at [410, 523] on button "Tap/Click for Customer Confirmation" at bounding box center [399, 538] width 286 height 42
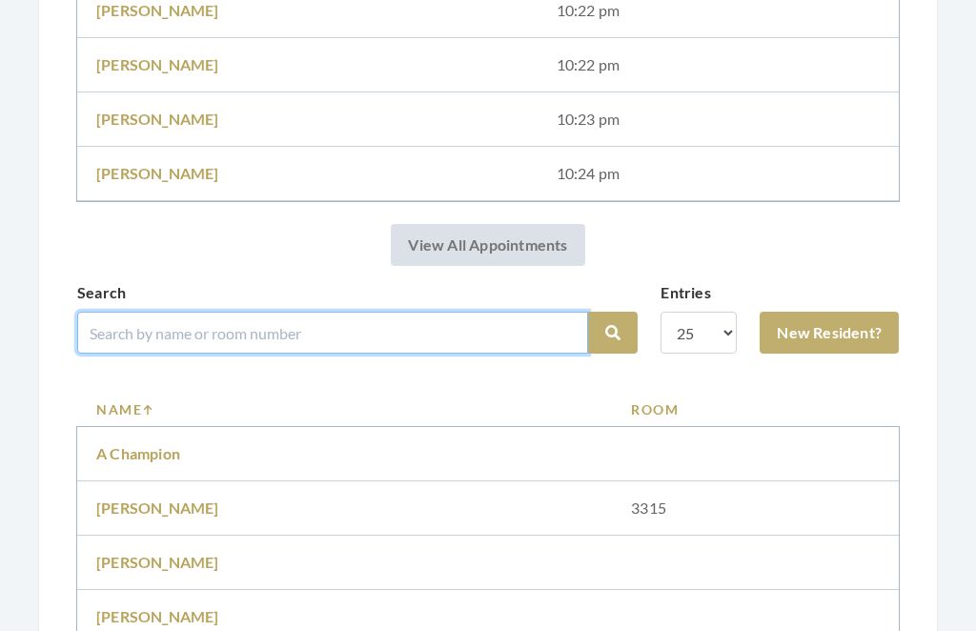
click at [351, 325] on input "search" at bounding box center [332, 333] width 511 height 42
type input "Ross"
click at [613, 333] on button "Search" at bounding box center [613, 334] width 50 height 42
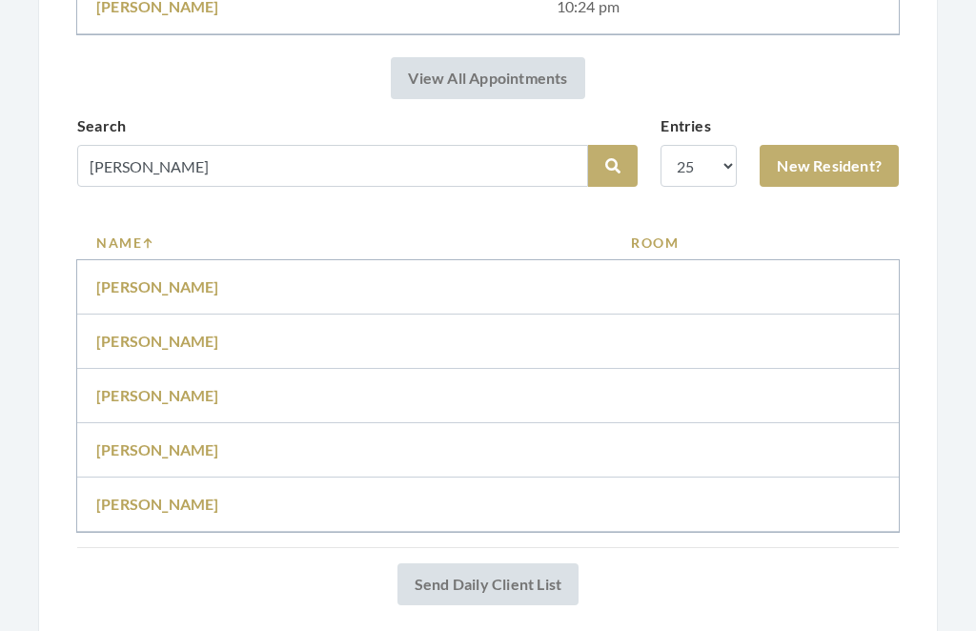
scroll to position [772, 0]
click at [184, 444] on link "Maricia Ross" at bounding box center [157, 451] width 123 height 18
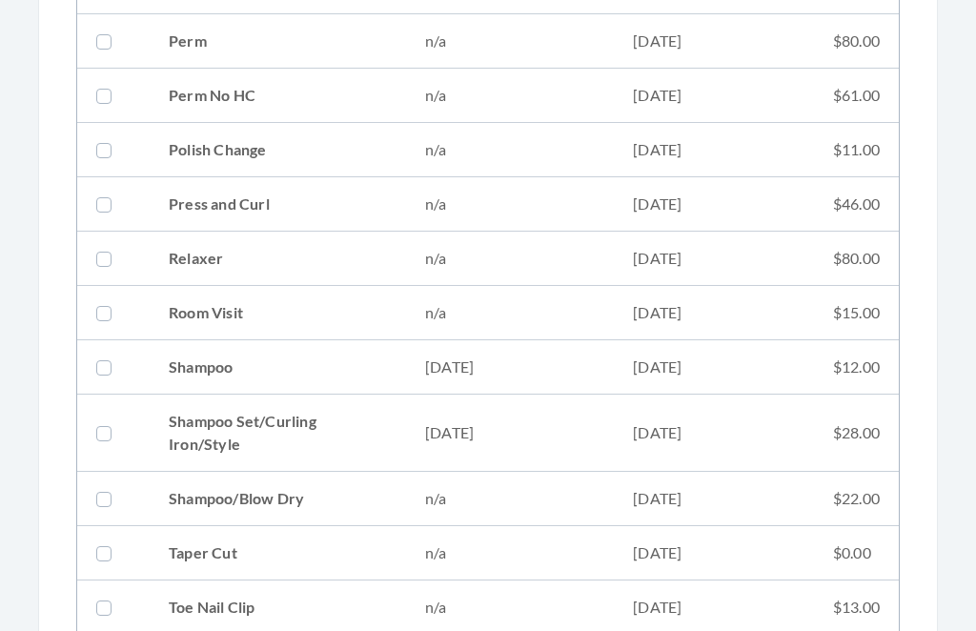
scroll to position [2044, 0]
click at [538, 434] on td "[DATE]" at bounding box center [510, 432] width 208 height 77
checkbox input "true"
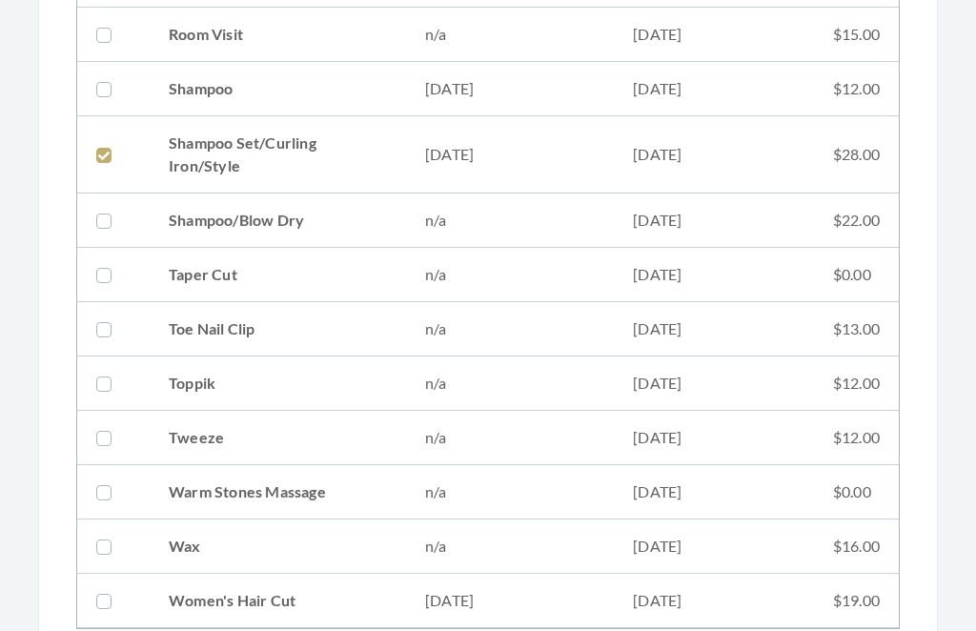
scroll to position [2327, 0]
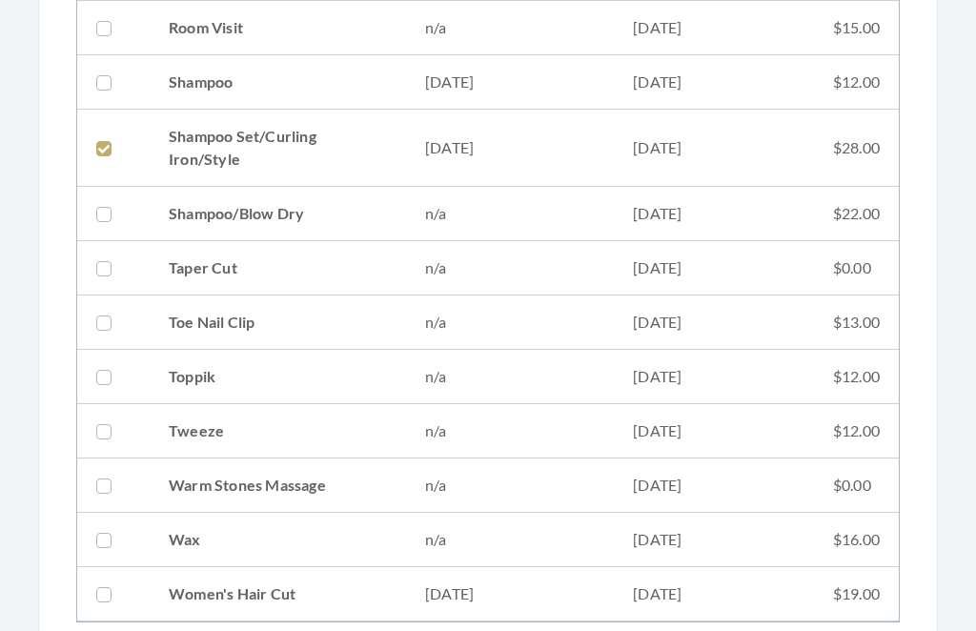
click at [496, 584] on td "[DATE]" at bounding box center [510, 595] width 208 height 54
checkbox input "true"
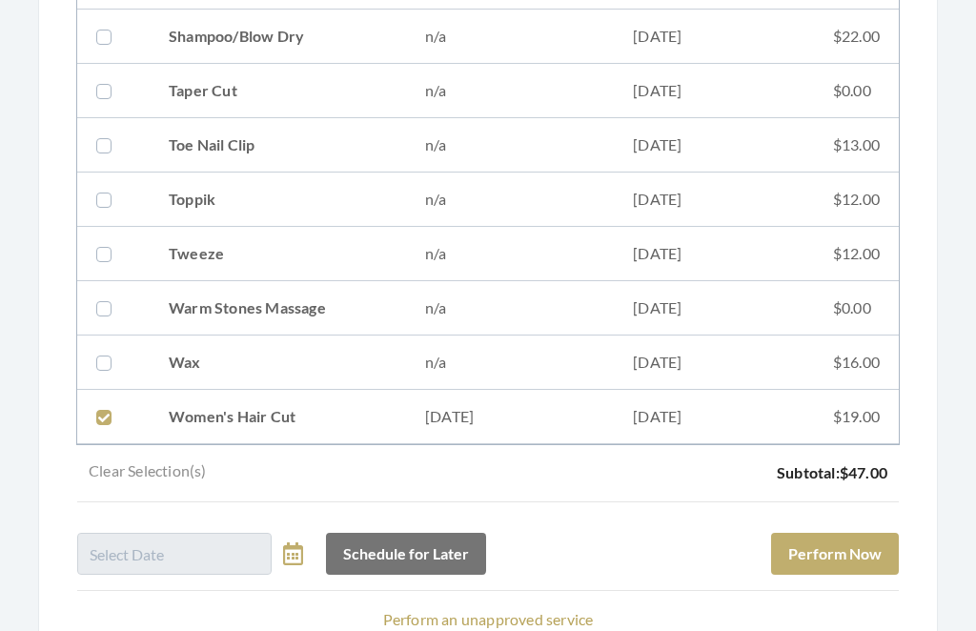
scroll to position [2579, 0]
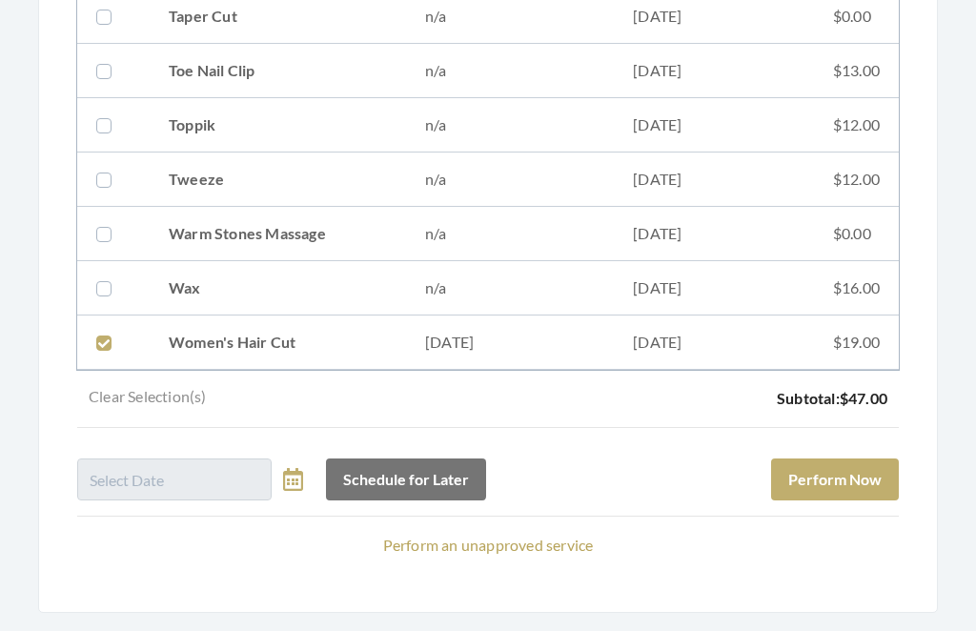
click at [867, 476] on button "Perform Now" at bounding box center [835, 480] width 128 height 42
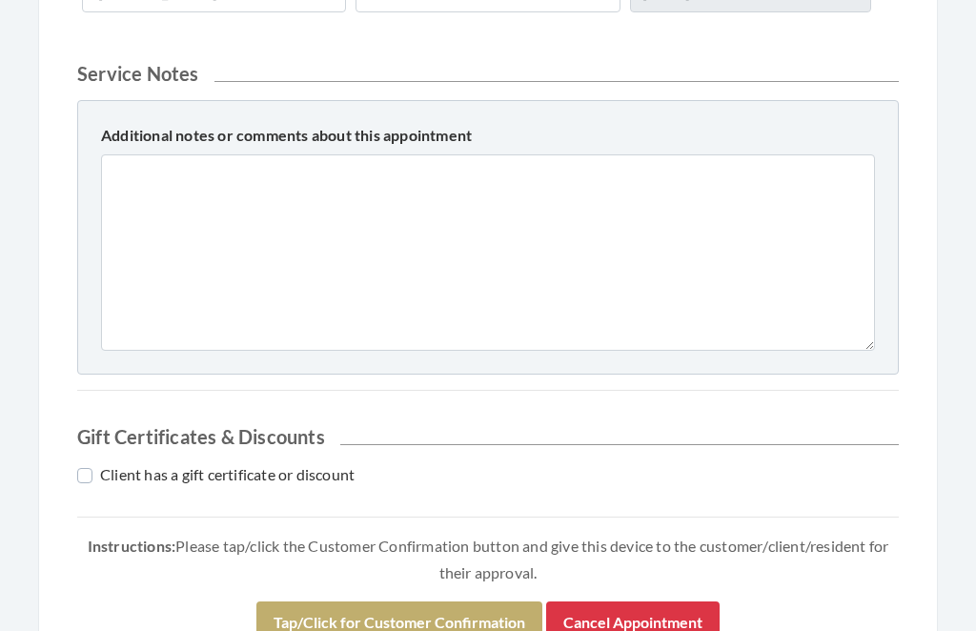
scroll to position [897, 0]
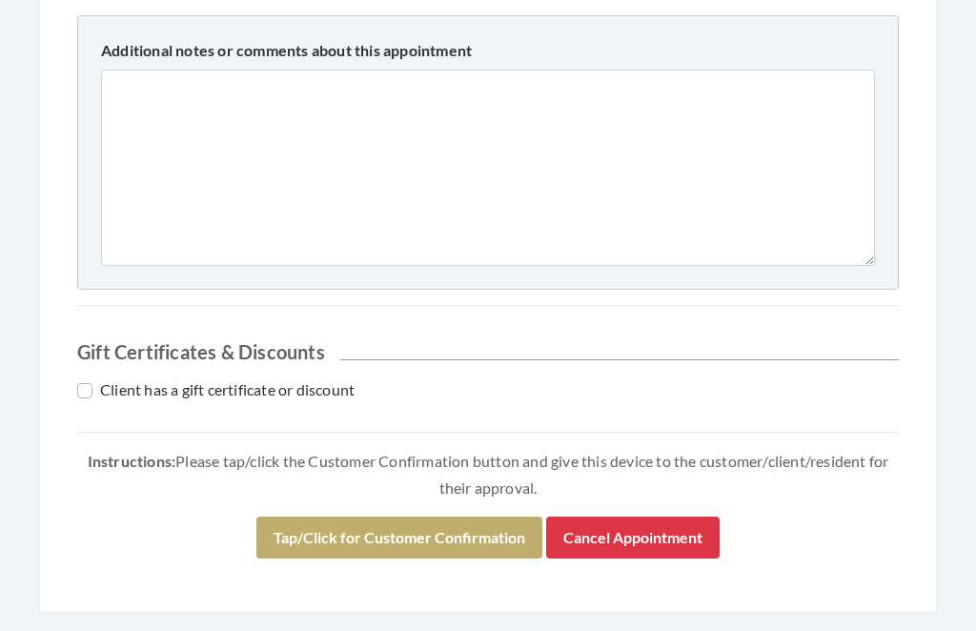
click at [465, 527] on button "Tap/Click for Customer Confirmation" at bounding box center [399, 538] width 286 height 42
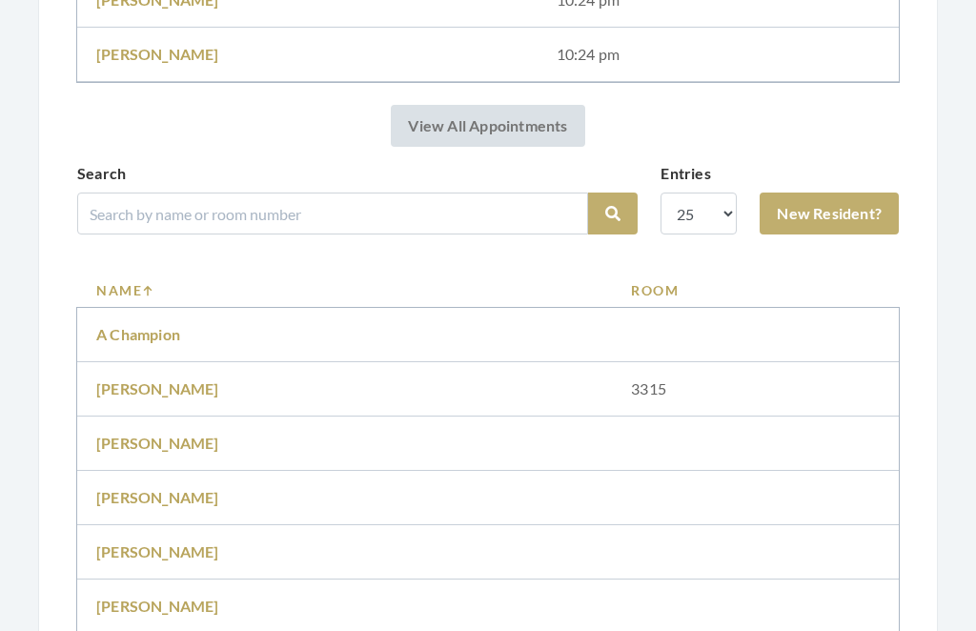
scroll to position [849, 0]
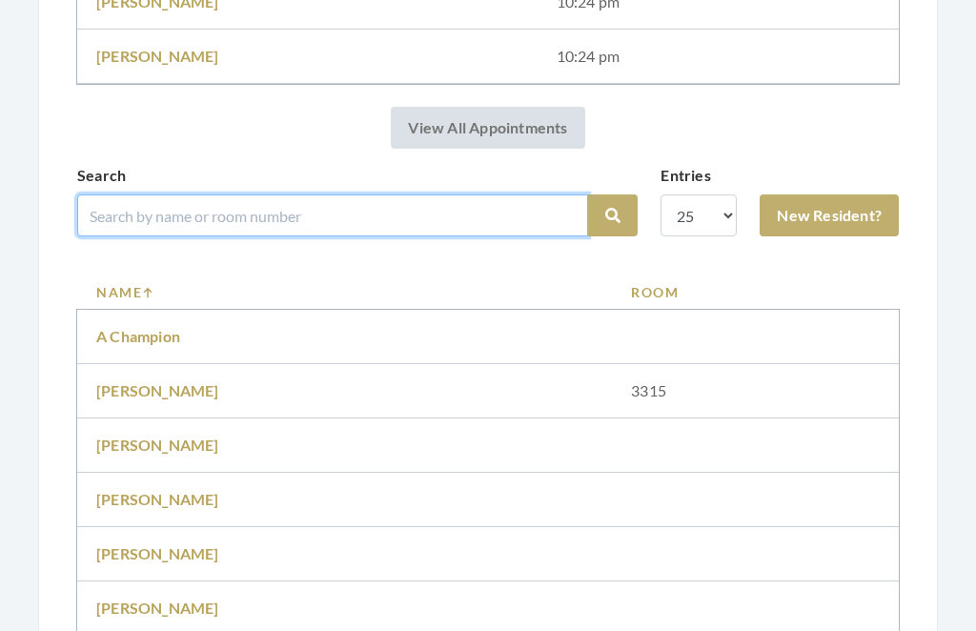
click at [391, 220] on input "search" at bounding box center [332, 215] width 511 height 42
type input "[PERSON_NAME]"
click at [613, 215] on button "Search" at bounding box center [613, 215] width 50 height 42
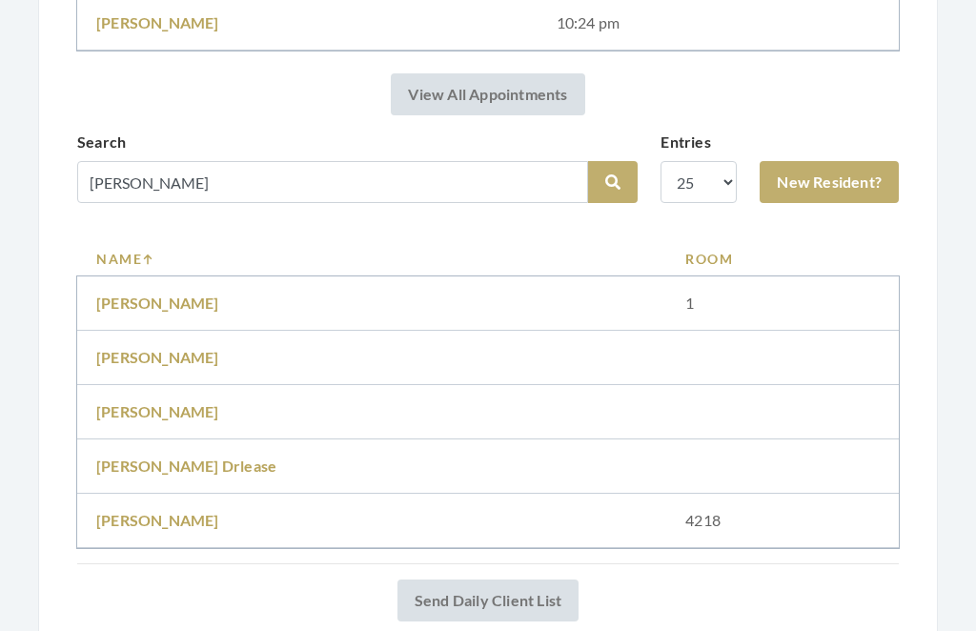
scroll to position [811, 0]
click at [198, 521] on link "[PERSON_NAME]" at bounding box center [157, 521] width 123 height 18
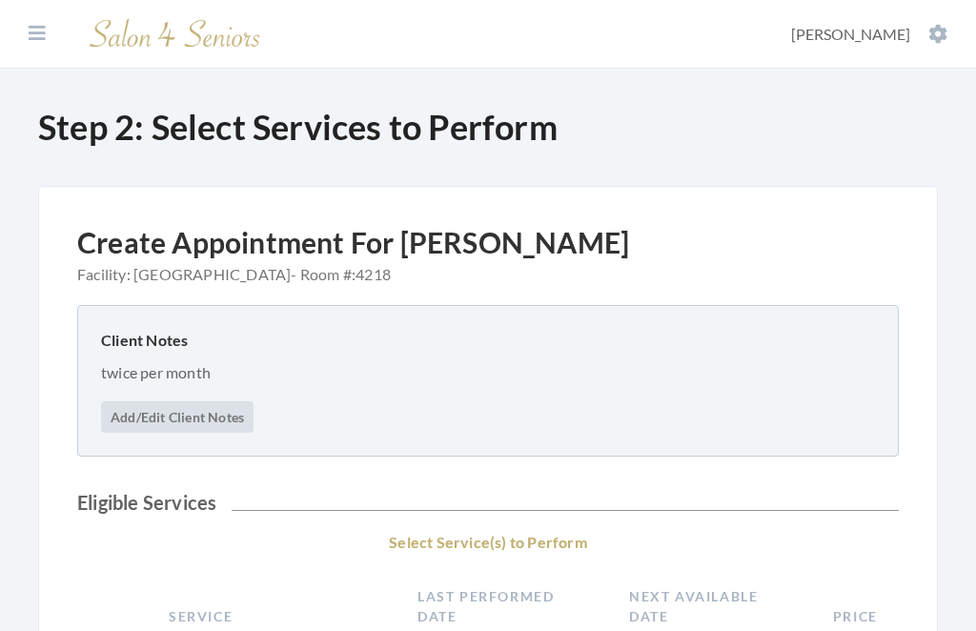
click at [513, 495] on h2 "Eligible Services" at bounding box center [487, 502] width 821 height 23
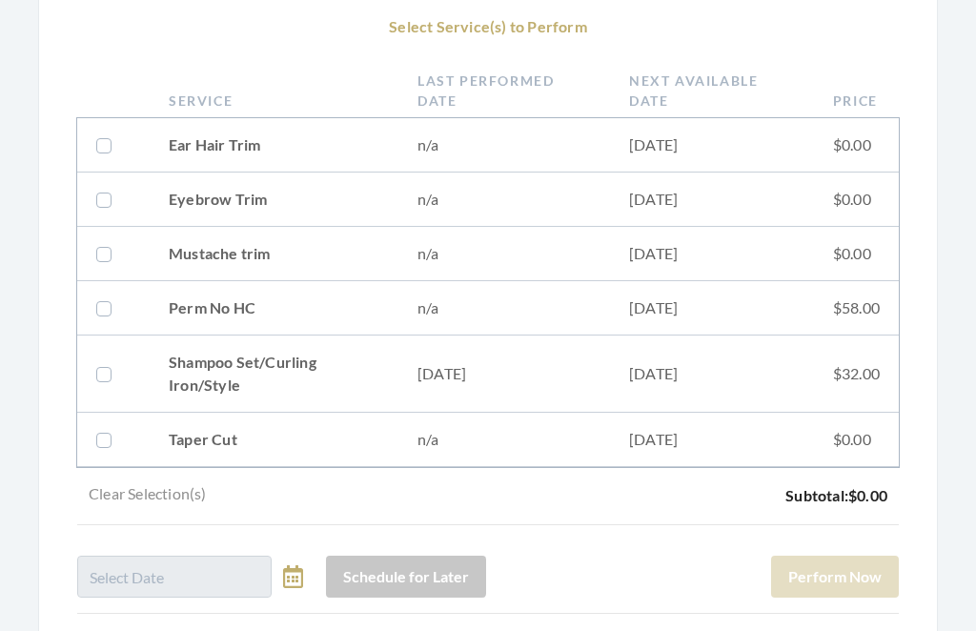
scroll to position [516, 0]
click at [514, 630] on link "Perform an unapproved service" at bounding box center [488, 642] width 211 height 18
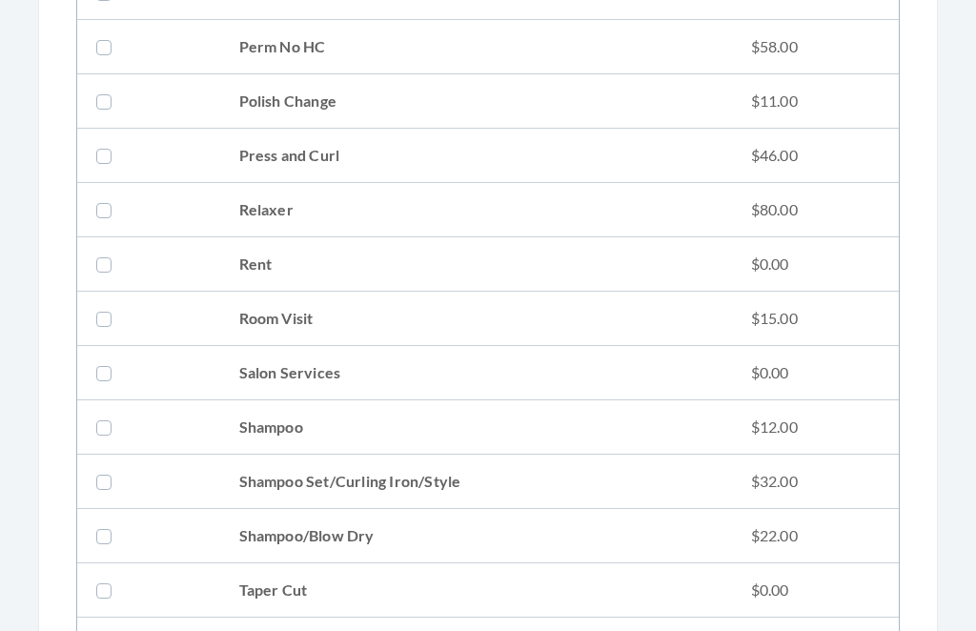
scroll to position [2237, 0]
click at [466, 491] on td "Shampoo Set/Curling Iron/Style" at bounding box center [476, 482] width 512 height 54
checkbox input "true"
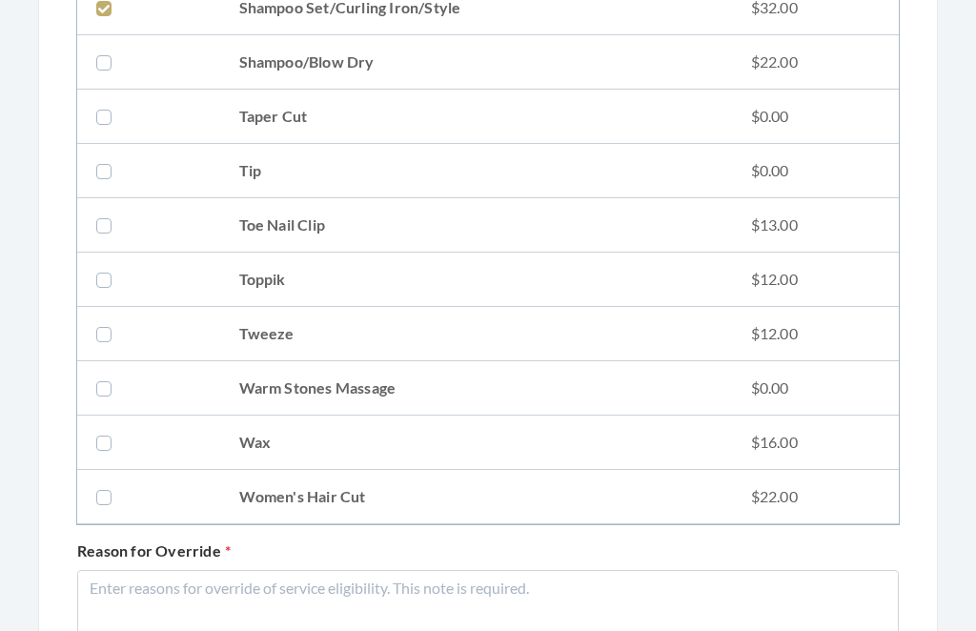
click at [550, 502] on td "Women's Hair Cut" at bounding box center [476, 498] width 512 height 54
checkbox input "true"
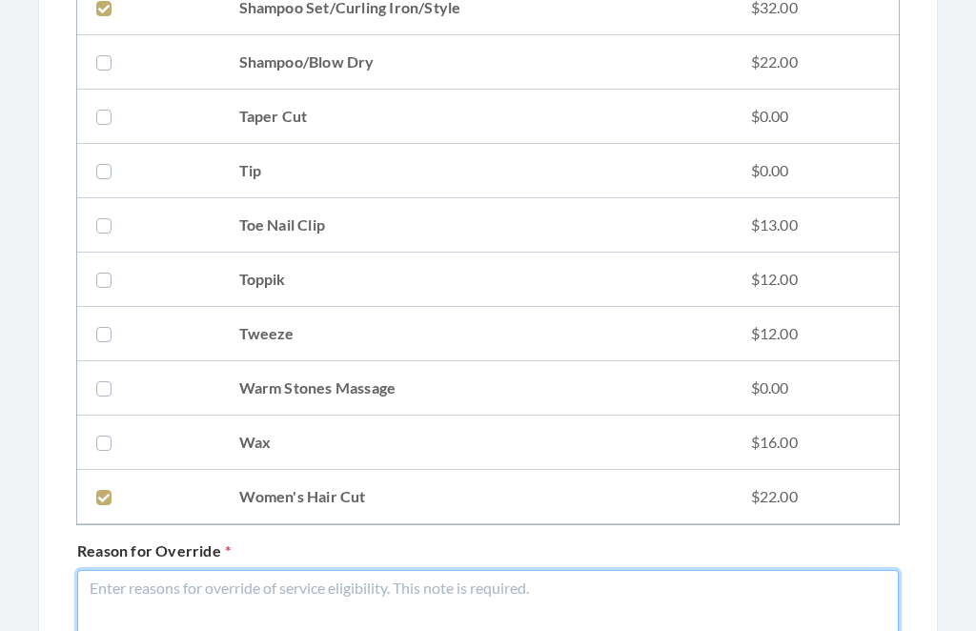
click at [515, 610] on textarea "Reason for Override" at bounding box center [487, 622] width 821 height 105
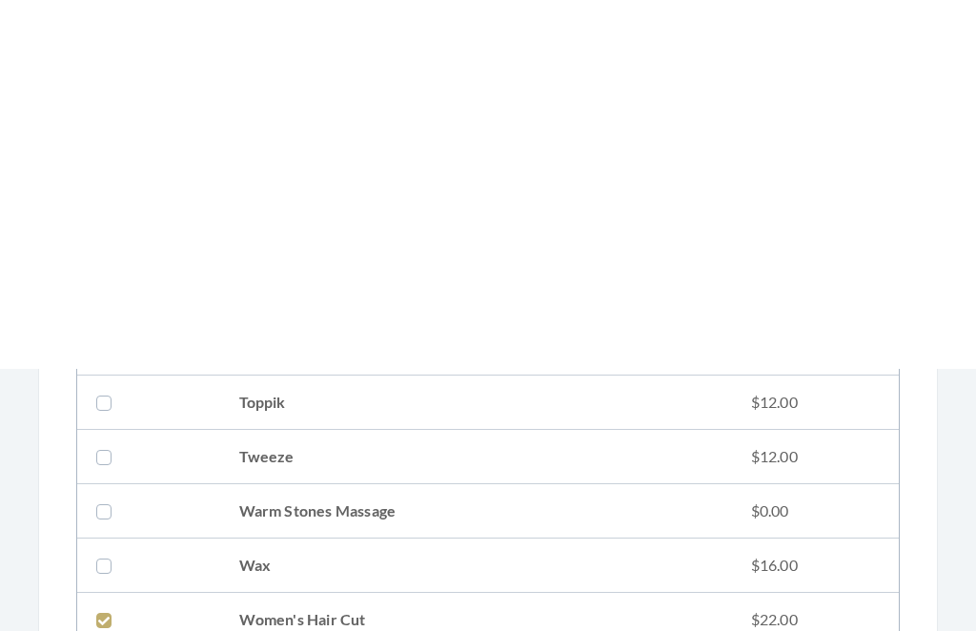
scroll to position [2957, 0]
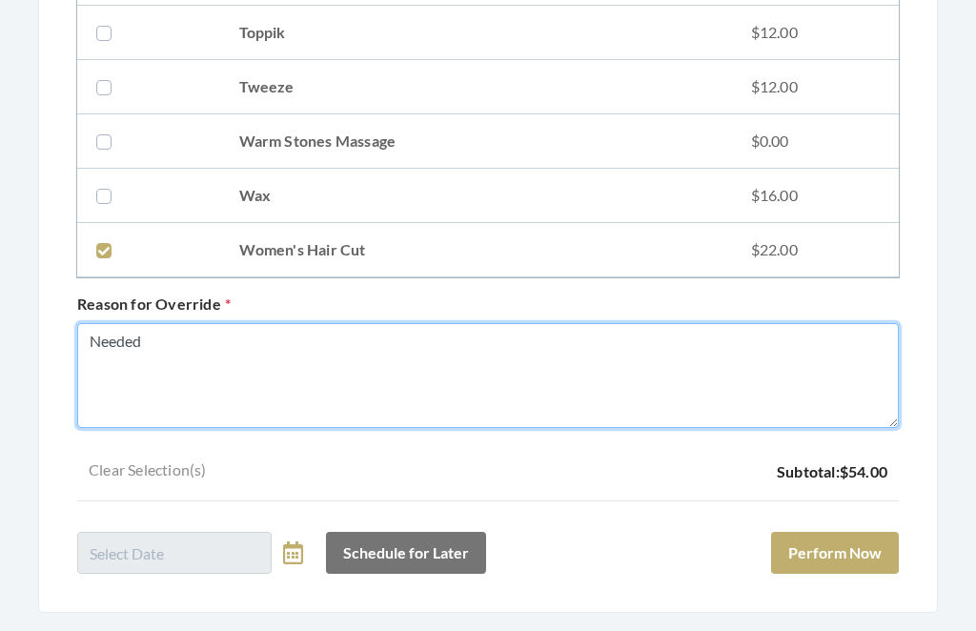
type textarea "Needed"
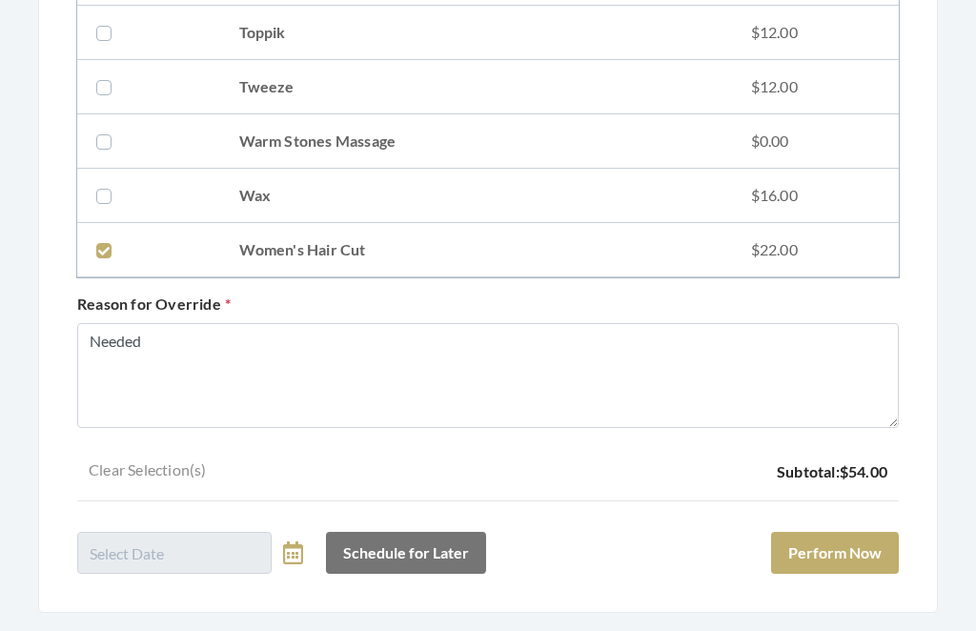
click at [857, 568] on button "Perform Now" at bounding box center [835, 554] width 128 height 42
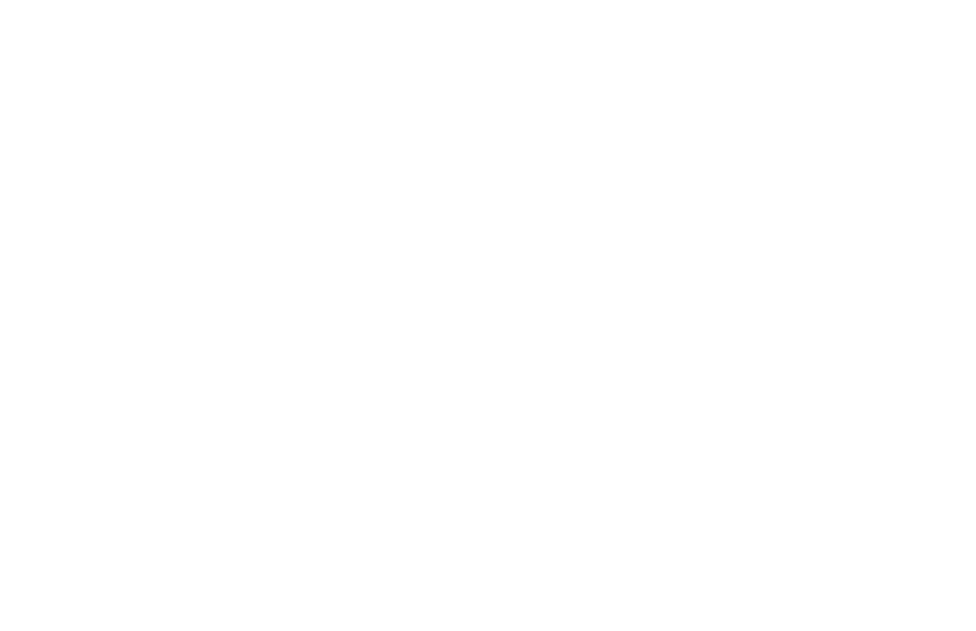
scroll to position [962, 0]
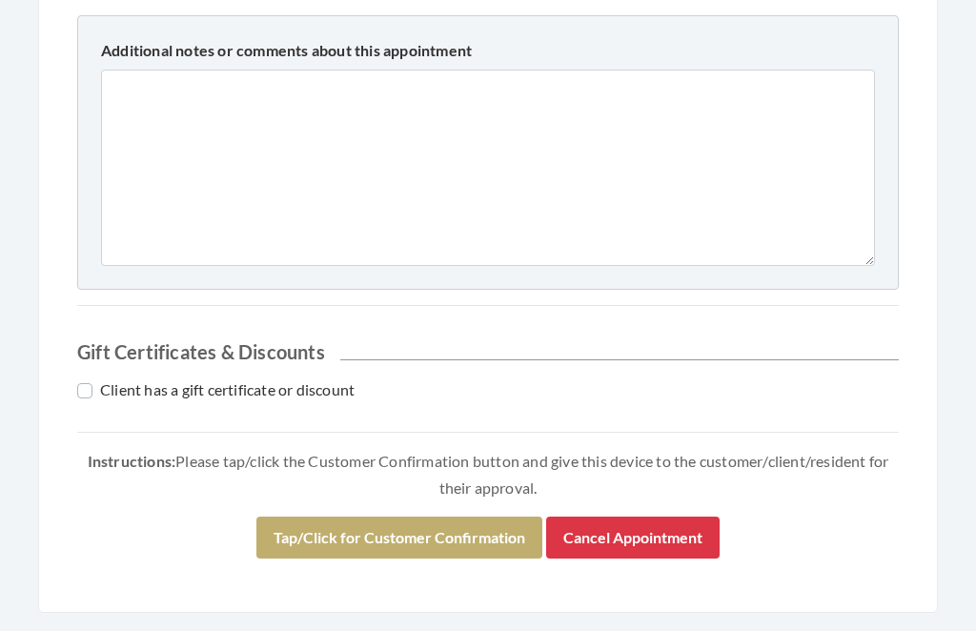
click at [440, 523] on button "Tap/Click for Customer Confirmation" at bounding box center [399, 538] width 286 height 42
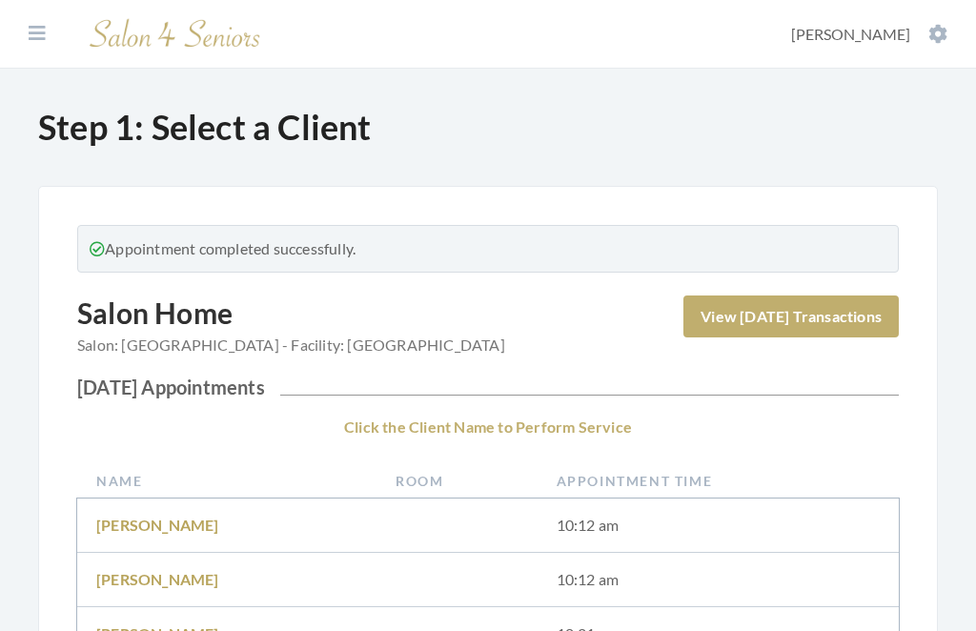
click at [935, 28] on icon at bounding box center [937, 34] width 19 height 19
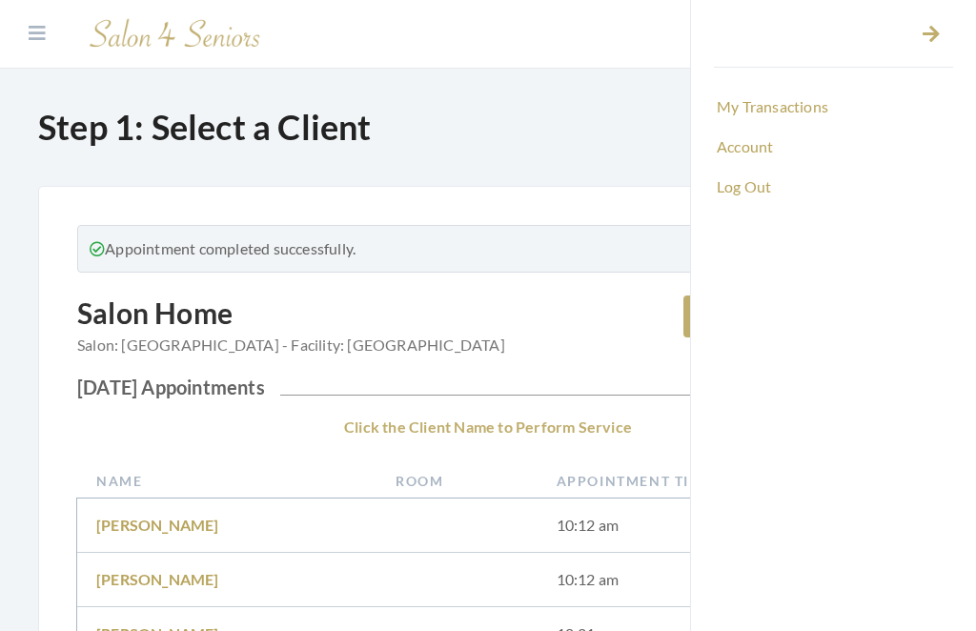
click at [756, 192] on link "Log Out" at bounding box center [833, 187] width 239 height 32
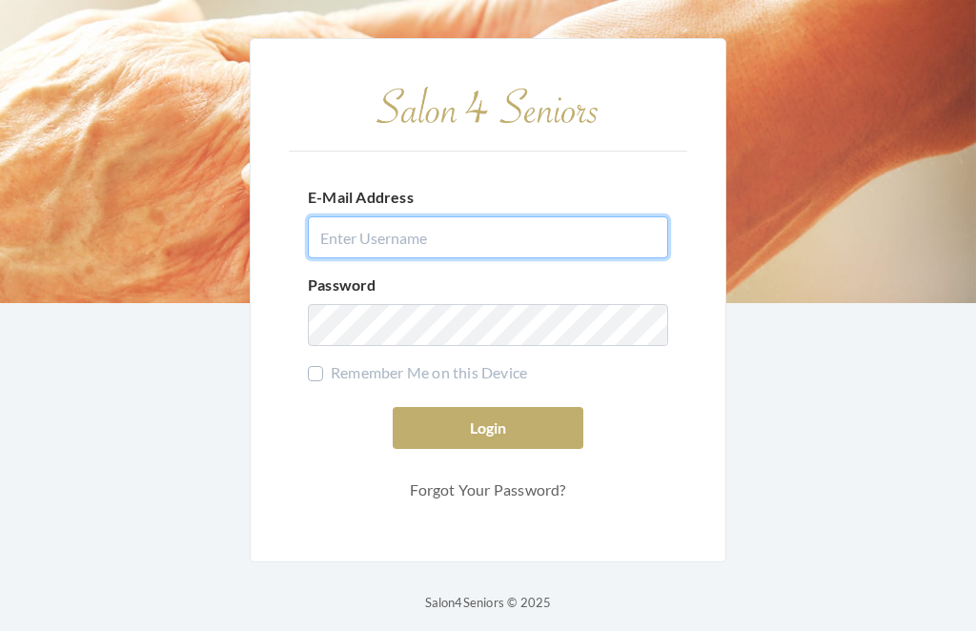
type input "[EMAIL_ADDRESS][DOMAIN_NAME]"
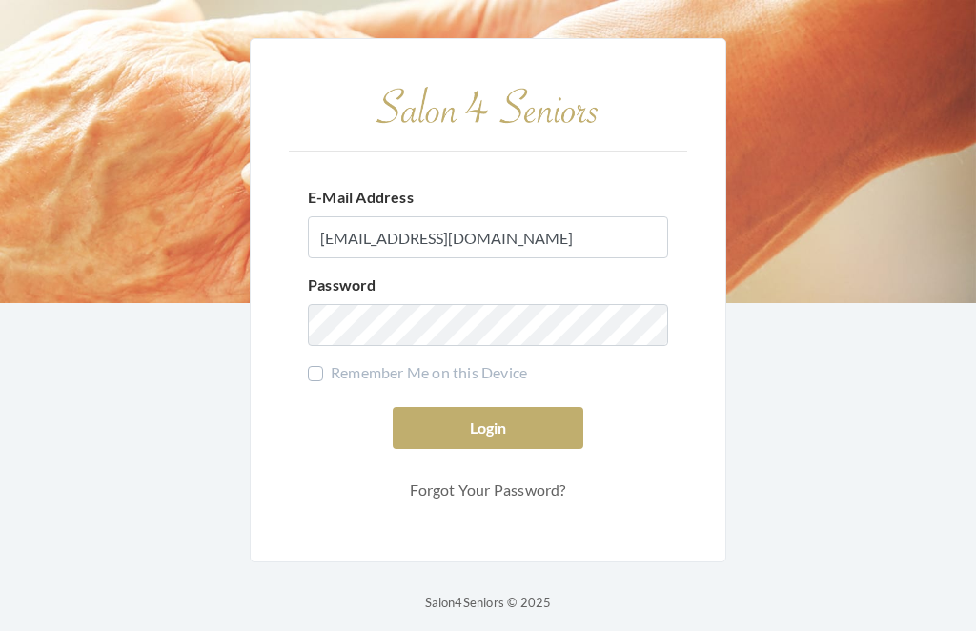
click at [488, 449] on button "Login" at bounding box center [488, 428] width 191 height 42
